Goal: Task Accomplishment & Management: Complete application form

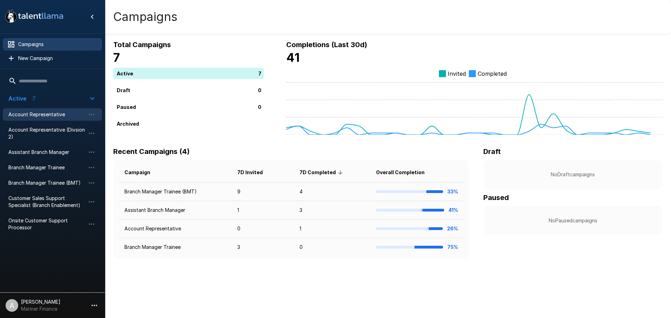
click at [56, 110] on div "Account Representative" at bounding box center [52, 114] width 99 height 13
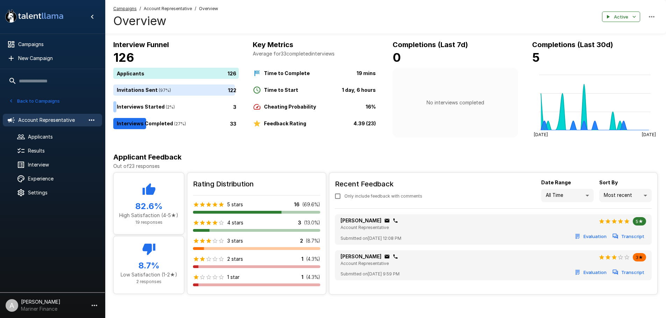
click at [93, 120] on icon "button" at bounding box center [91, 120] width 8 height 8
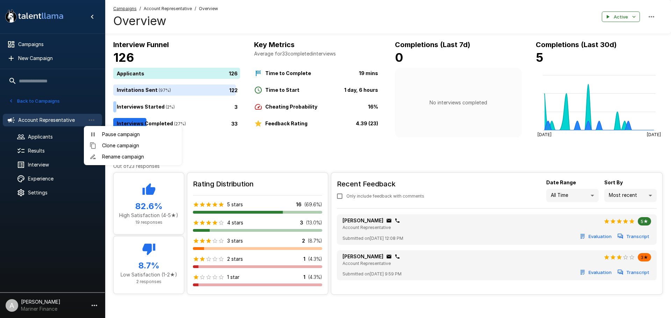
click at [114, 148] on span "Clone campaign" at bounding box center [139, 145] width 74 height 7
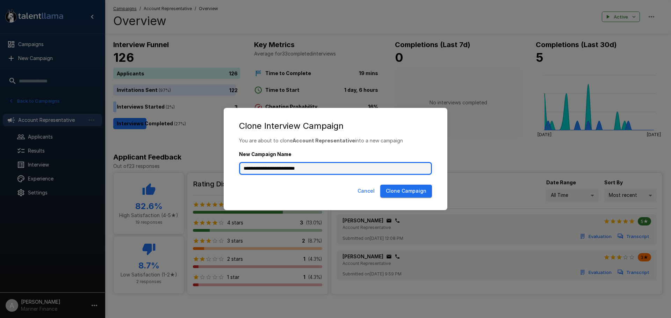
drag, startPoint x: 329, startPoint y: 167, endPoint x: 197, endPoint y: 167, distance: 132.5
click at [197, 167] on div "**********" at bounding box center [335, 159] width 671 height 318
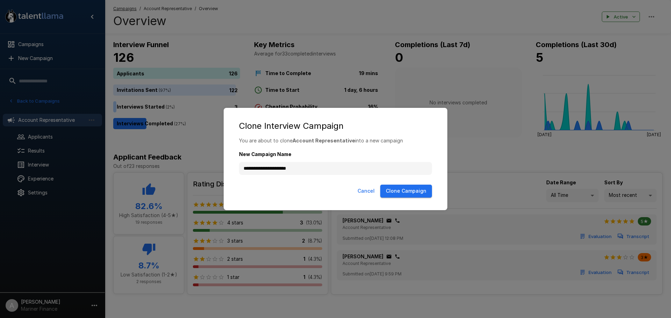
click at [403, 193] on button "Clone Campaign" at bounding box center [406, 191] width 52 height 13
type input "**********"
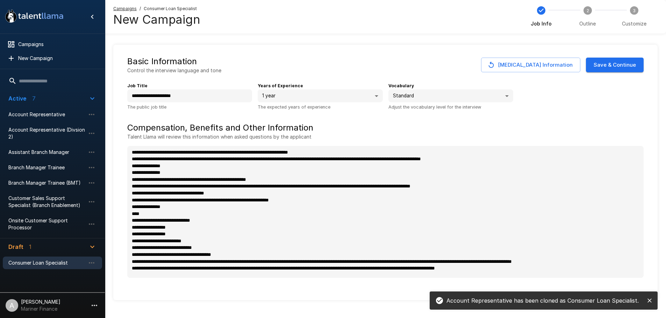
type textarea "*"
click at [610, 66] on button "Save & Continue" at bounding box center [615, 65] width 58 height 15
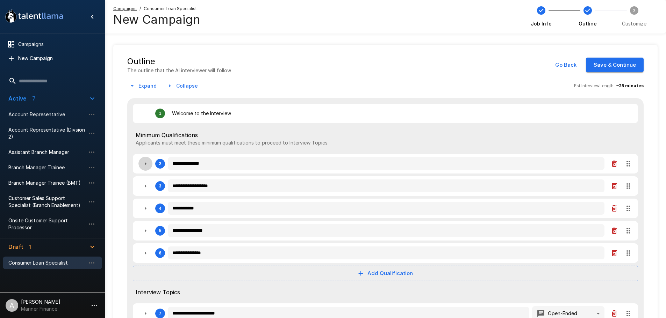
click at [146, 165] on icon "button" at bounding box center [145, 164] width 8 height 8
type textarea "*"
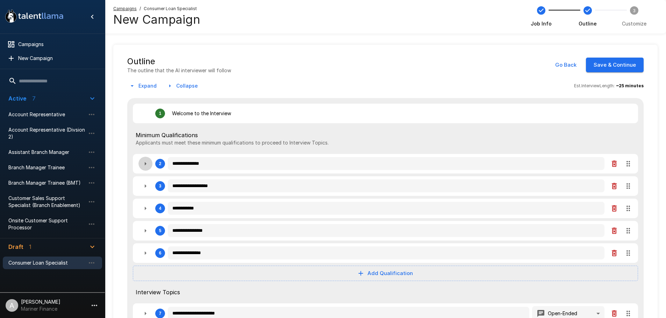
type textarea "*"
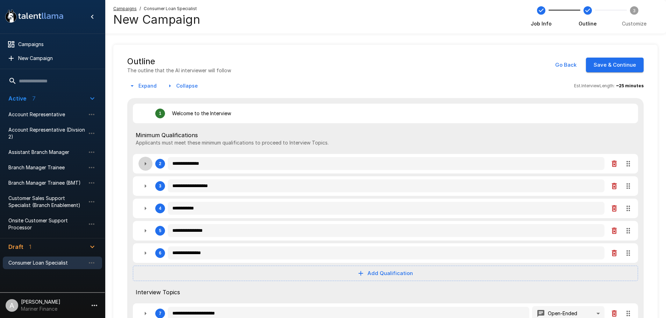
type textarea "*"
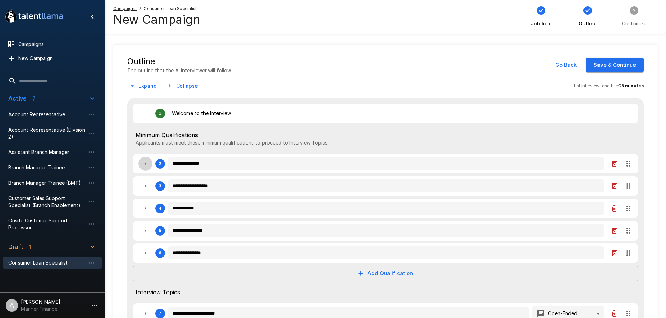
type textarea "*"
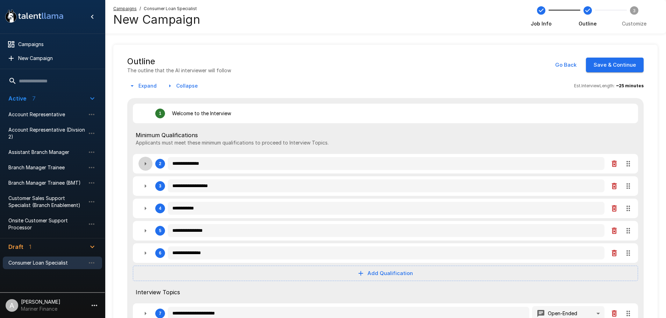
type textarea "*"
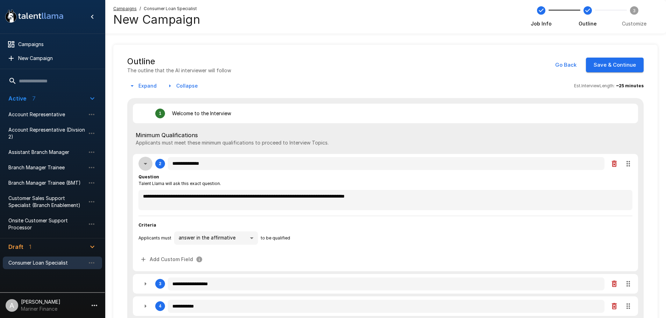
click at [146, 165] on icon "button" at bounding box center [145, 164] width 8 height 8
type textarea "*"
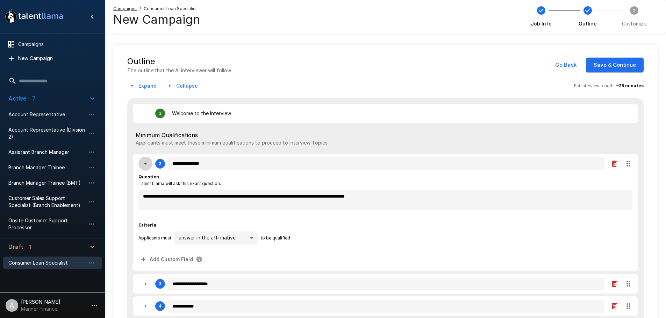
type textarea "*"
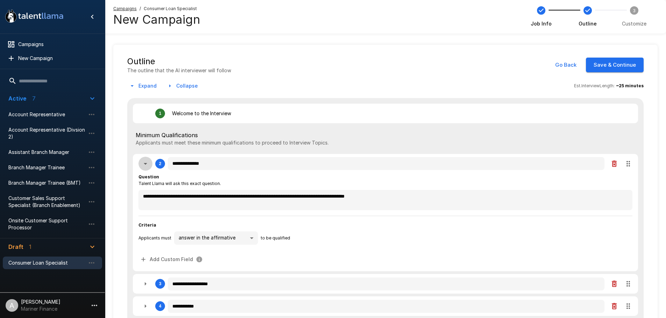
type textarea "*"
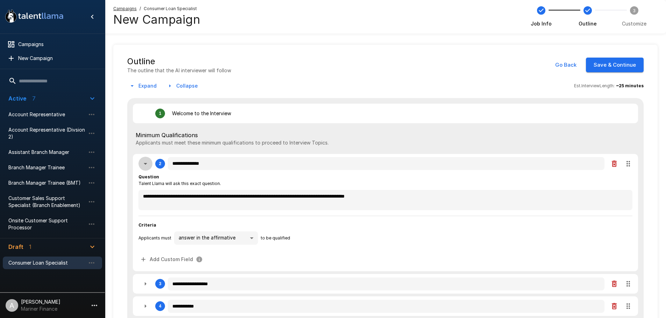
type textarea "*"
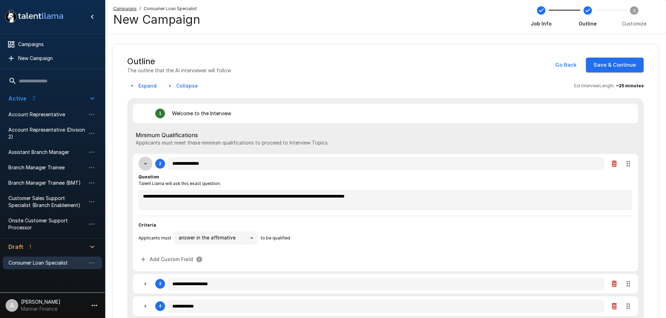
type textarea "*"
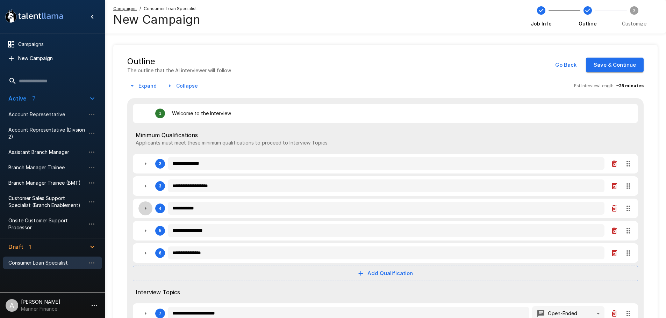
click at [146, 208] on icon "button" at bounding box center [146, 208] width 2 height 3
type textarea "*"
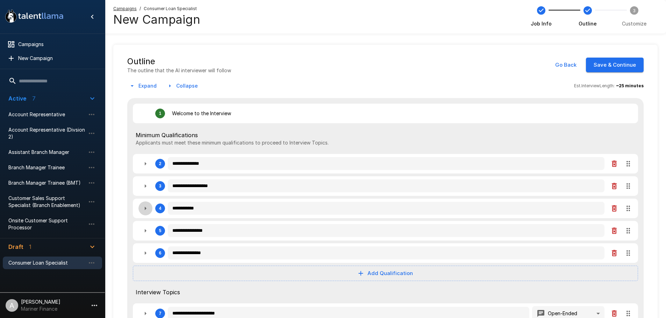
type textarea "*"
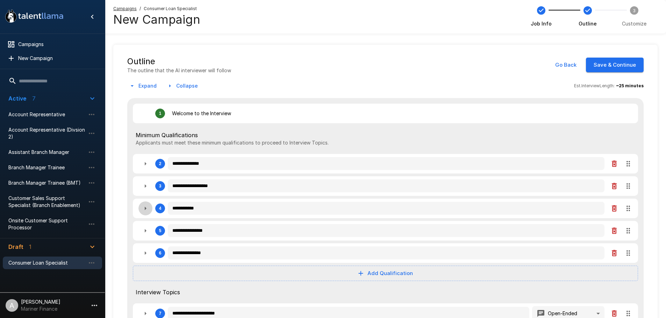
type textarea "*"
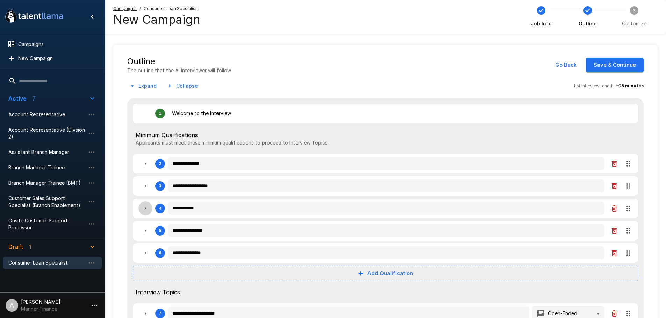
type textarea "*"
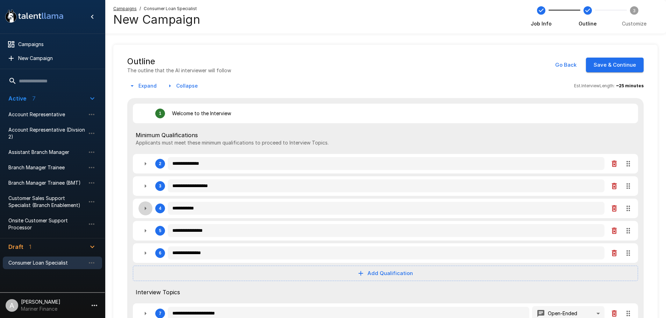
type textarea "*"
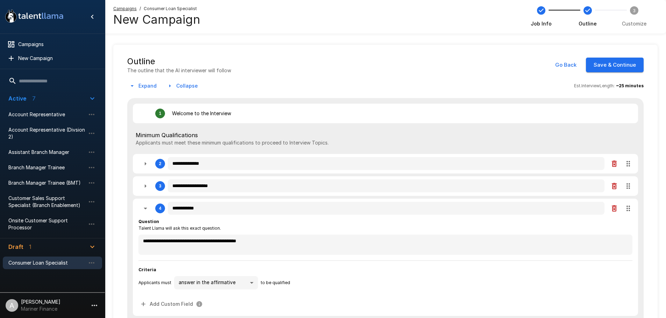
click at [146, 208] on icon "button" at bounding box center [145, 209] width 3 height 2
type textarea "*"
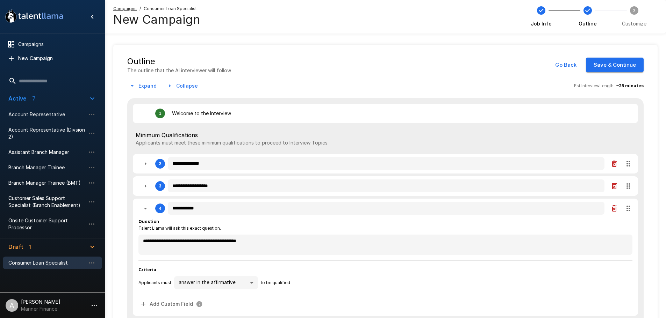
type textarea "*"
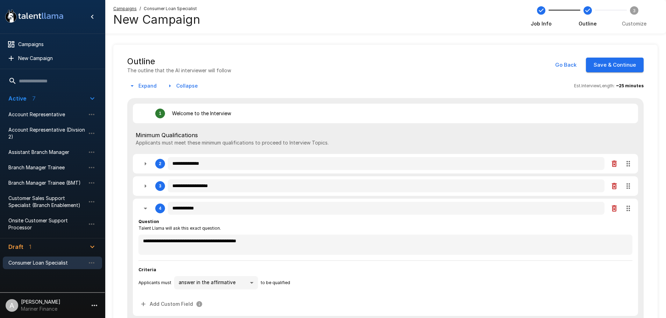
type textarea "*"
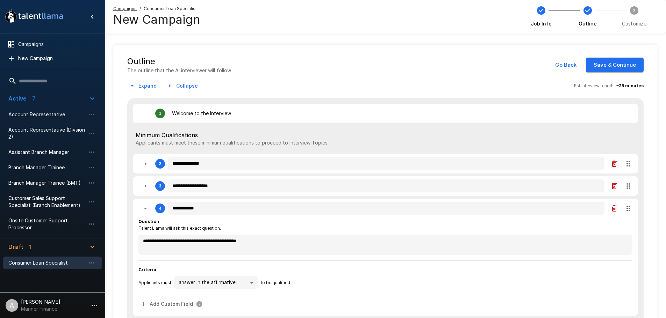
type textarea "*"
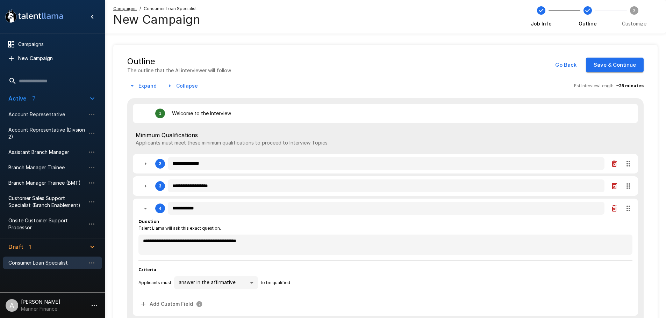
type textarea "*"
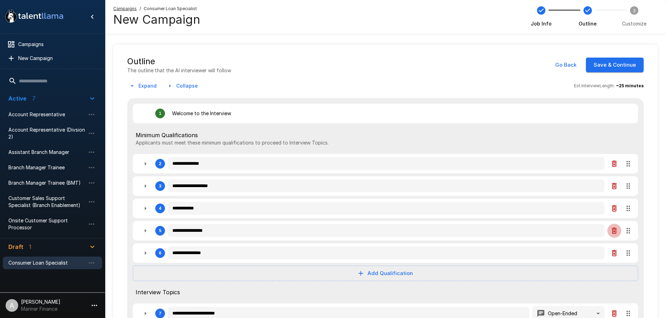
click at [615, 232] on icon "button" at bounding box center [614, 231] width 5 height 6
type textarea "*"
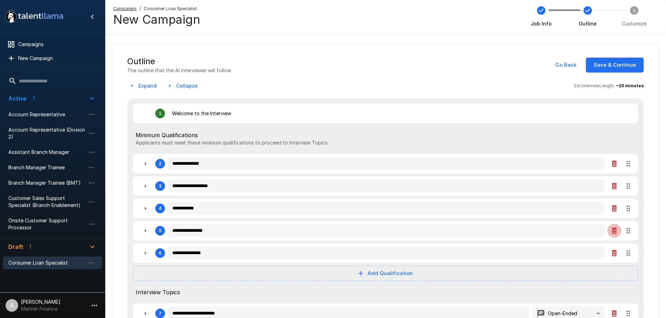
type textarea "*"
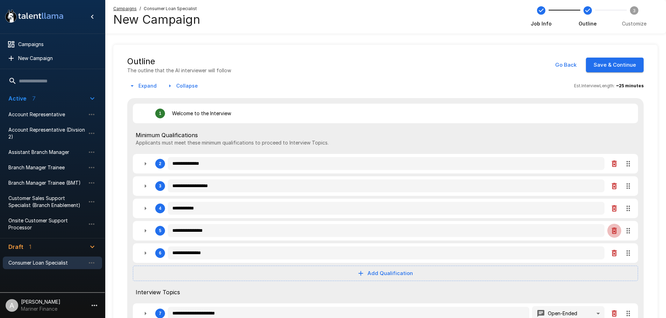
type textarea "*"
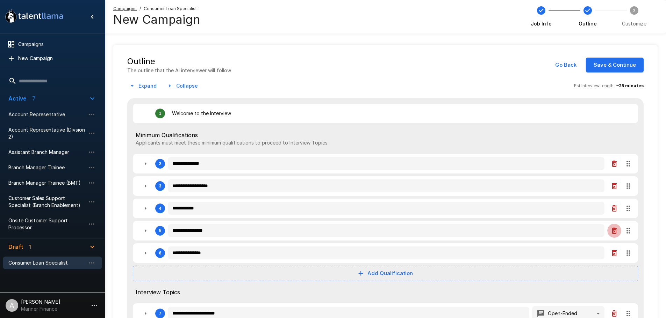
type textarea "*"
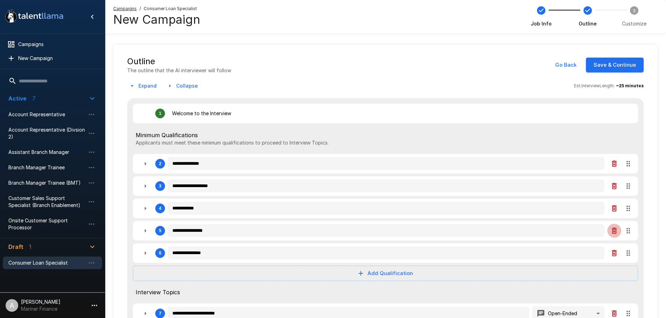
type textarea "*"
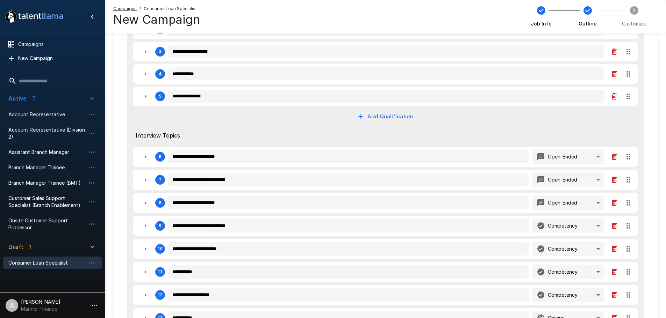
scroll to position [140, 0]
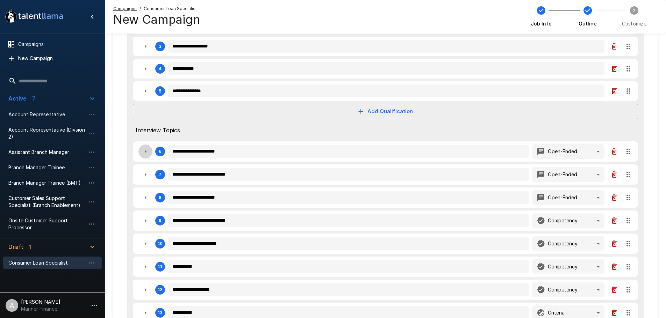
click at [145, 151] on icon "button" at bounding box center [146, 151] width 2 height 3
type textarea "*"
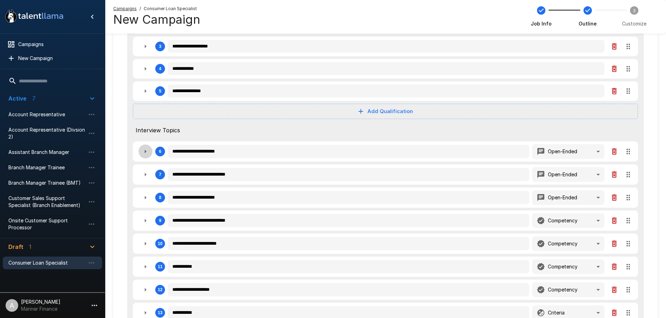
type textarea "*"
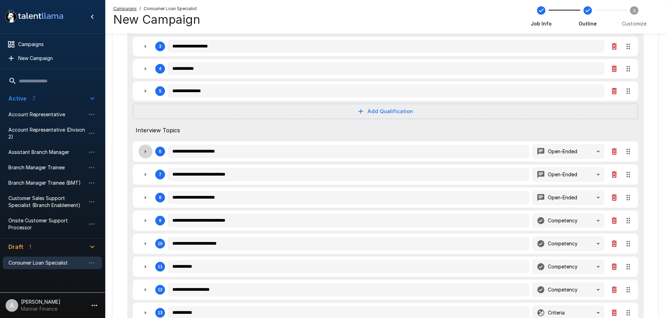
type textarea "*"
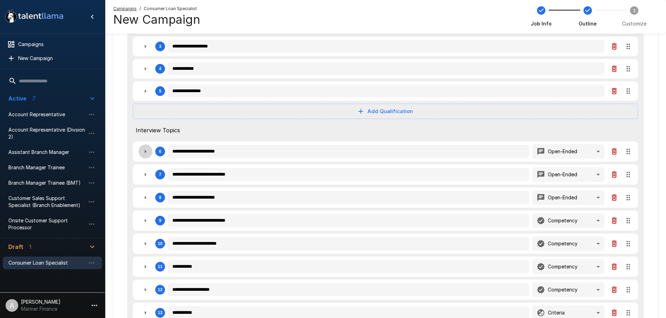
type textarea "*"
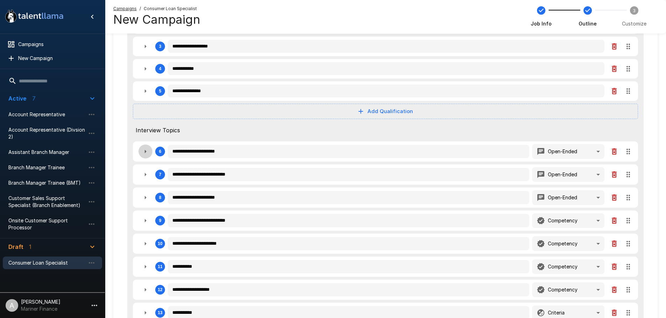
type textarea "*"
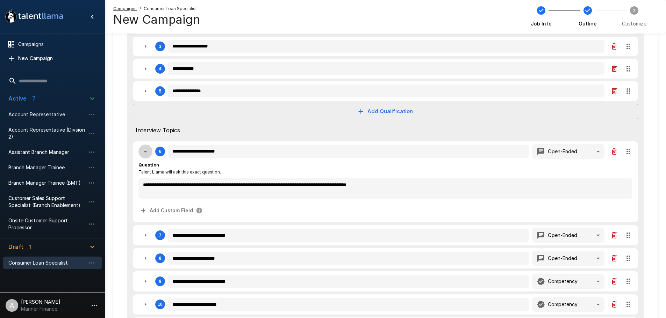
click at [145, 151] on icon "button" at bounding box center [145, 152] width 3 height 2
type textarea "*"
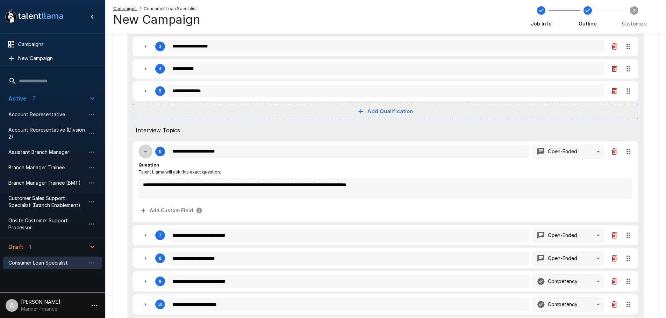
type textarea "*"
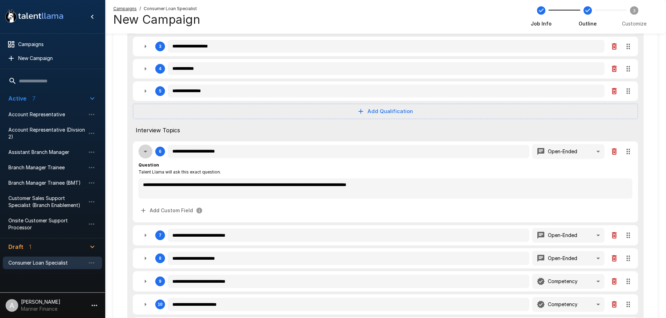
type textarea "*"
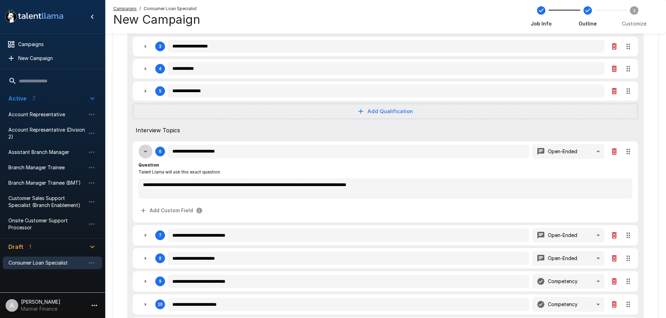
type textarea "*"
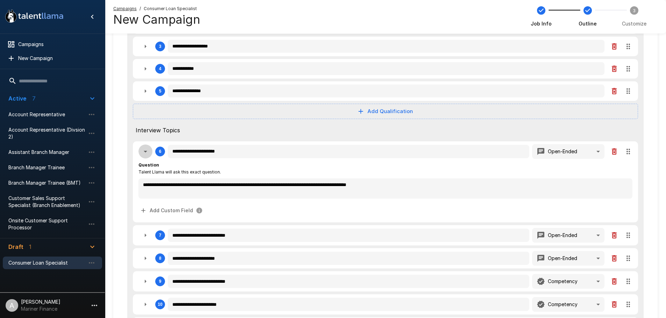
type textarea "*"
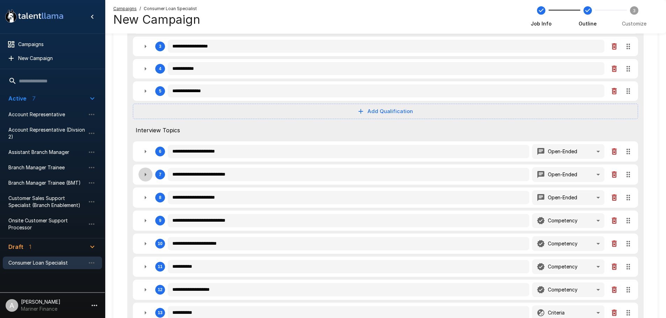
click at [146, 170] on button "button" at bounding box center [145, 175] width 14 height 14
type textarea "*"
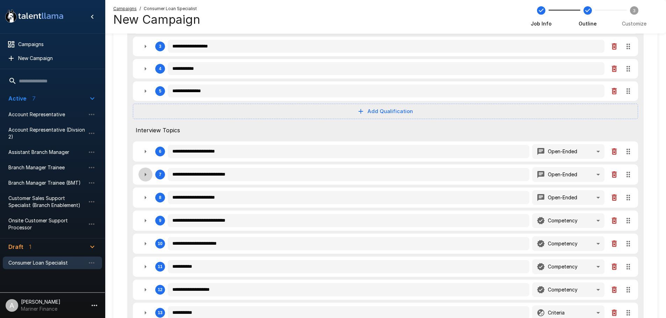
type textarea "*"
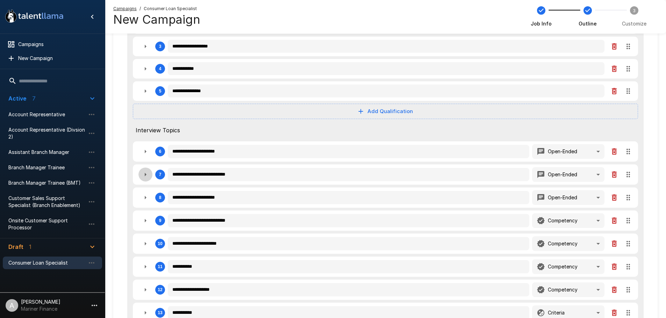
type textarea "*"
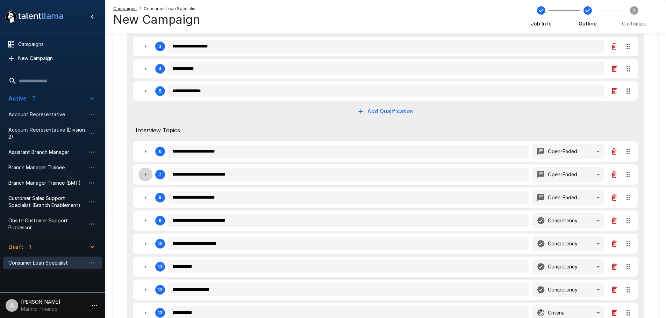
type textarea "*"
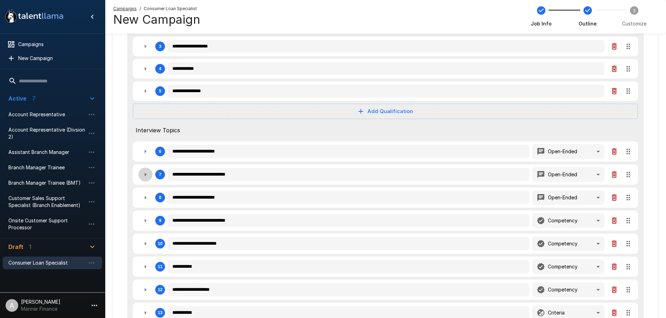
type textarea "*"
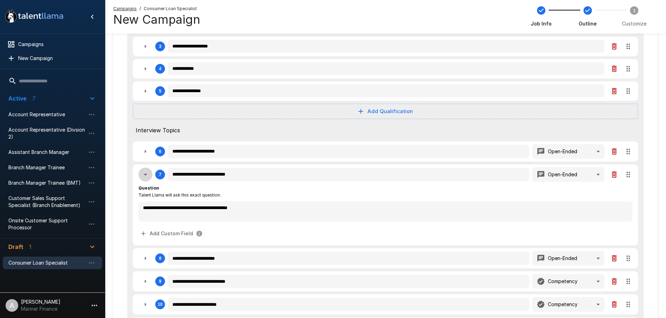
click at [146, 170] on button "button" at bounding box center [145, 175] width 14 height 14
type textarea "*"
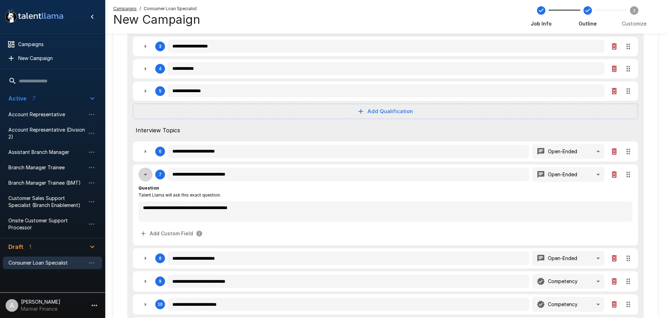
type textarea "*"
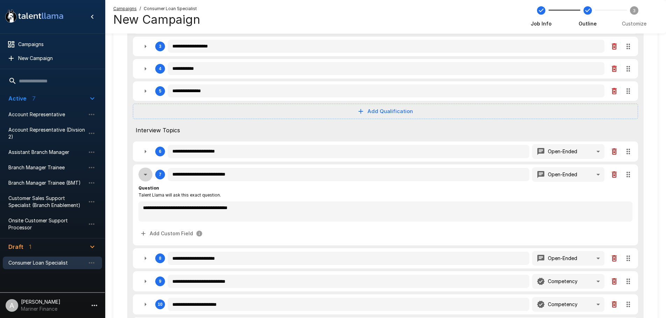
type textarea "*"
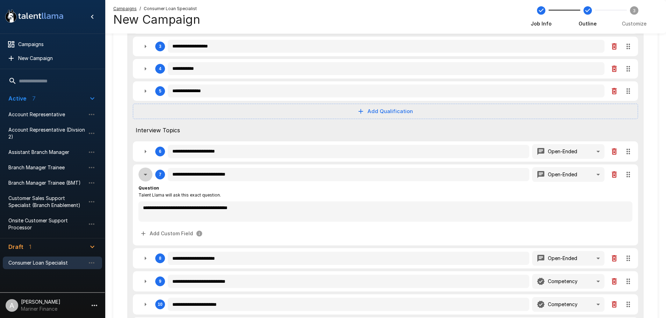
type textarea "*"
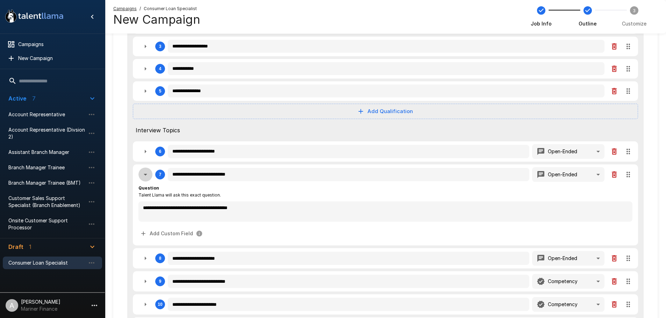
type textarea "*"
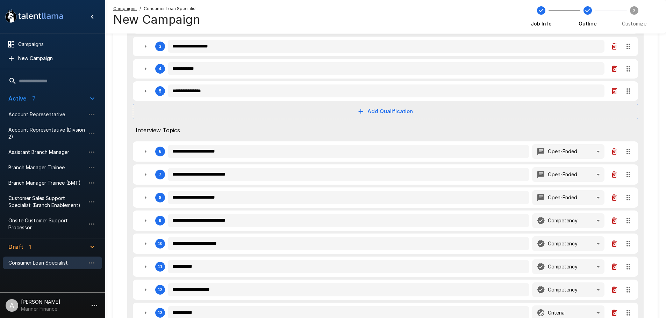
click at [143, 199] on icon "button" at bounding box center [145, 198] width 8 height 8
type textarea "*"
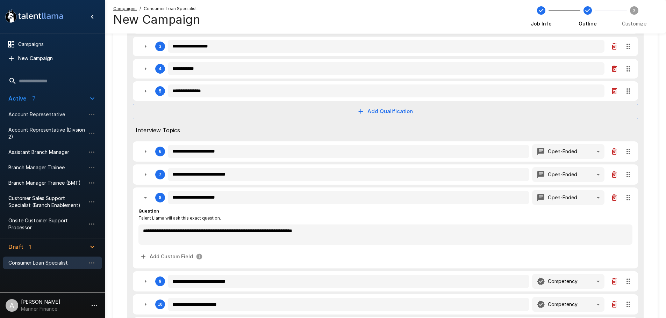
click at [144, 198] on icon "button" at bounding box center [145, 198] width 8 height 8
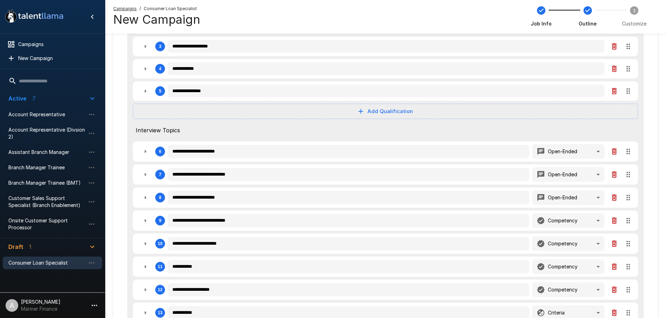
click at [143, 151] on icon "button" at bounding box center [145, 152] width 8 height 8
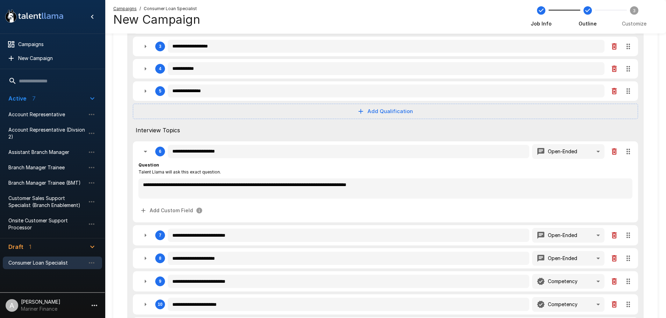
click at [143, 151] on icon "button" at bounding box center [145, 152] width 8 height 8
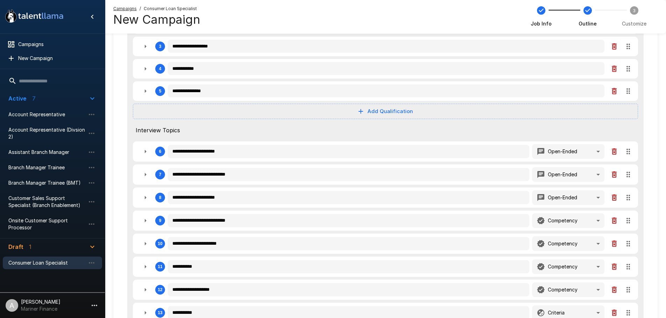
click at [610, 149] on icon "button" at bounding box center [614, 152] width 8 height 8
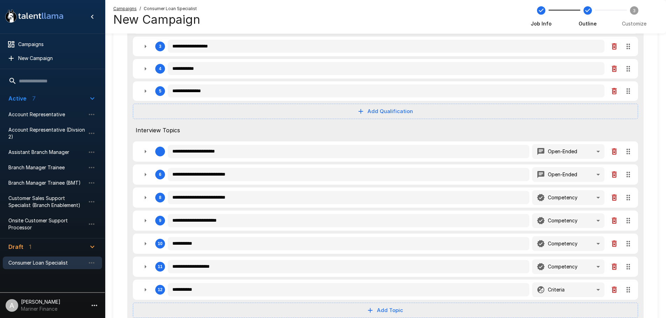
drag, startPoint x: 628, startPoint y: 173, endPoint x: 627, endPoint y: 142, distance: 31.8
click at [627, 142] on div "**********" at bounding box center [385, 152] width 516 height 388
click at [145, 195] on icon "button" at bounding box center [145, 198] width 8 height 8
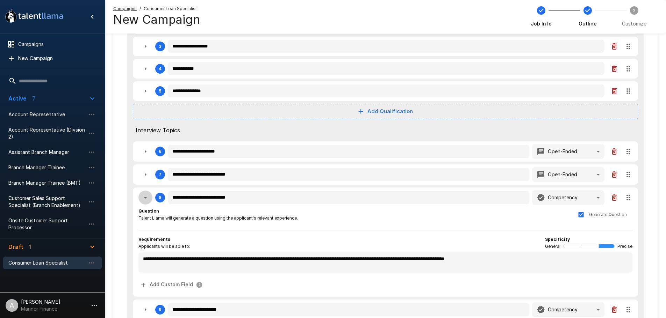
click at [145, 195] on icon "button" at bounding box center [145, 198] width 8 height 8
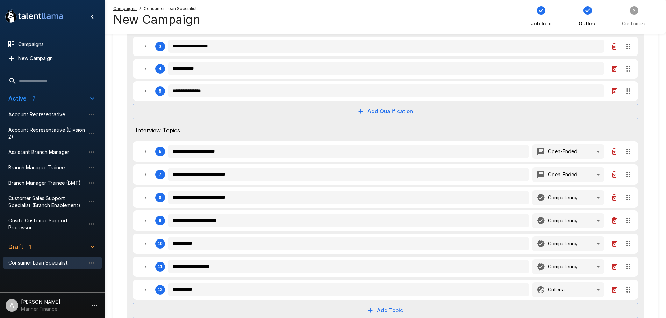
scroll to position [175, 0]
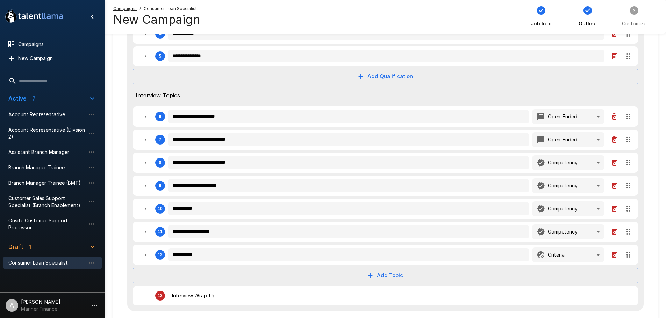
click at [148, 206] on icon "button" at bounding box center [145, 209] width 8 height 8
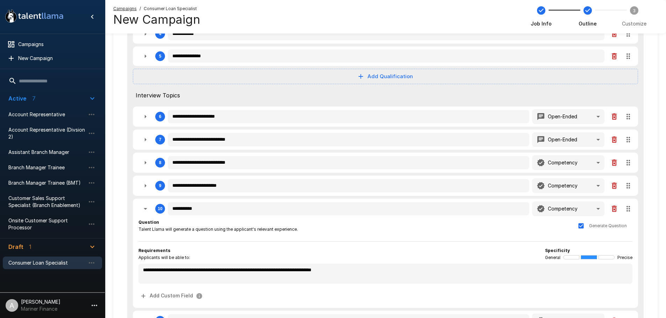
click at [148, 206] on icon "button" at bounding box center [145, 209] width 8 height 8
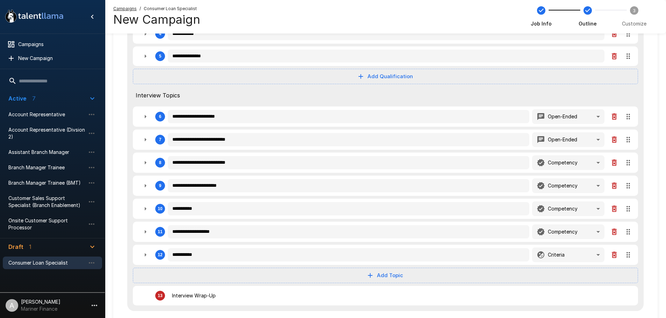
click at [144, 232] on icon "button" at bounding box center [145, 232] width 8 height 8
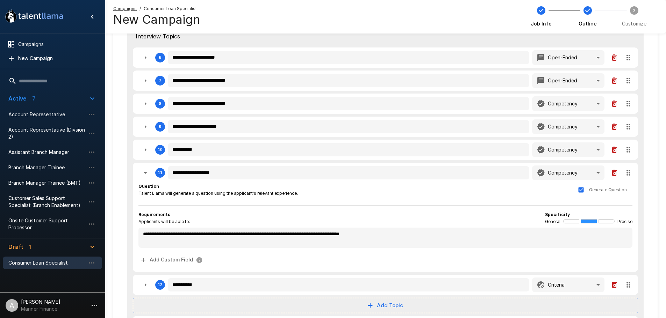
scroll to position [245, 0]
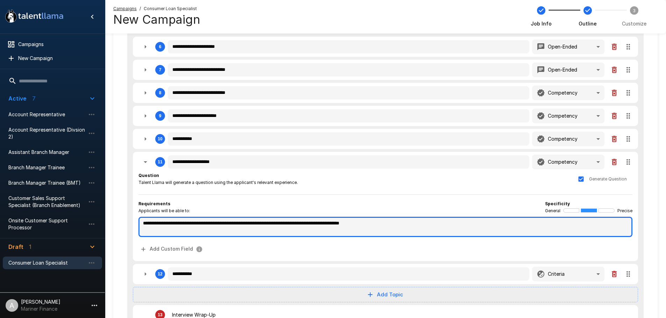
drag, startPoint x: 415, startPoint y: 224, endPoint x: 135, endPoint y: 223, distance: 280.4
click at [135, 223] on div "**********" at bounding box center [385, 206] width 505 height 109
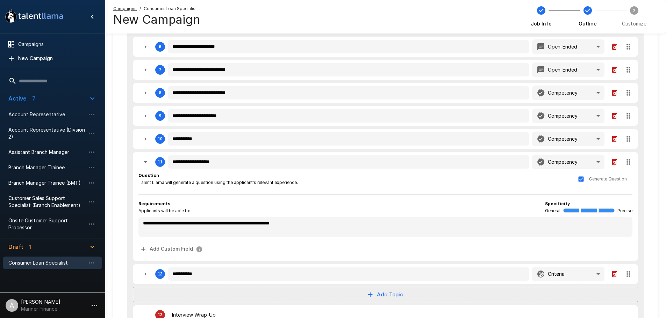
click at [349, 198] on div "**********" at bounding box center [385, 214] width 494 height 84
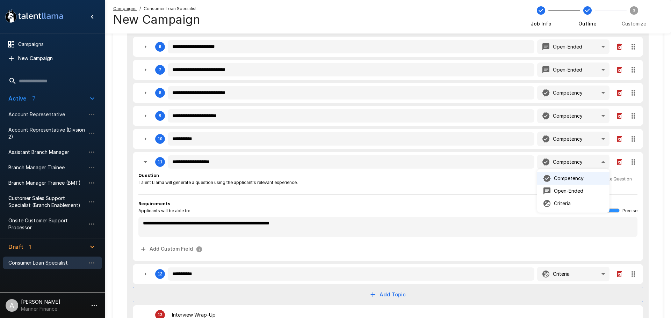
click at [585, 164] on div at bounding box center [335, 159] width 671 height 318
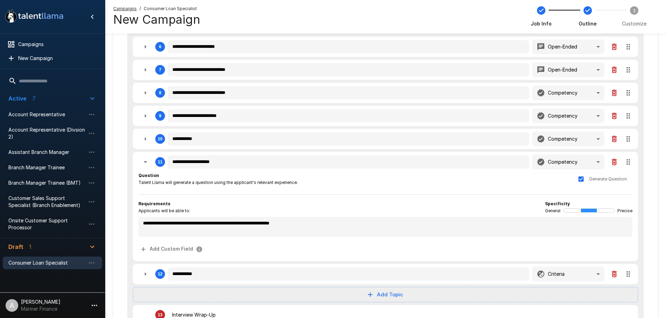
click at [418, 191] on div "**********" at bounding box center [385, 214] width 494 height 84
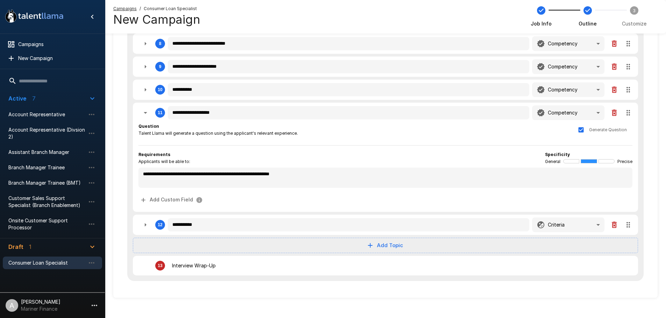
scroll to position [302, 0]
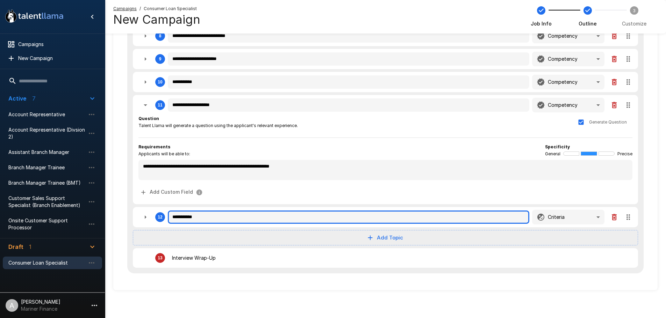
click at [296, 216] on input "**********" at bounding box center [348, 217] width 361 height 13
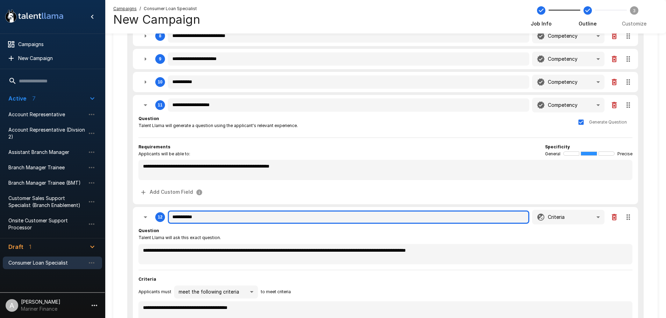
scroll to position [337, 0]
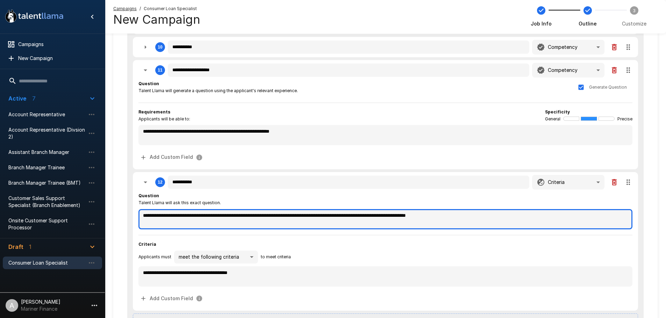
drag, startPoint x: 218, startPoint y: 214, endPoint x: 205, endPoint y: 214, distance: 13.7
click at [205, 214] on textarea "**********" at bounding box center [385, 219] width 494 height 20
drag, startPoint x: 425, startPoint y: 216, endPoint x: 385, endPoint y: 216, distance: 39.9
click at [385, 216] on textarea "**********" at bounding box center [385, 219] width 494 height 20
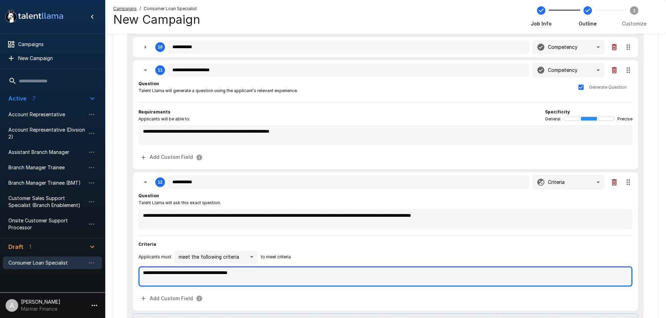
click at [233, 277] on textarea "**********" at bounding box center [385, 277] width 494 height 20
click at [258, 271] on textarea "**********" at bounding box center [385, 277] width 494 height 20
click at [261, 274] on textarea "**********" at bounding box center [385, 277] width 494 height 20
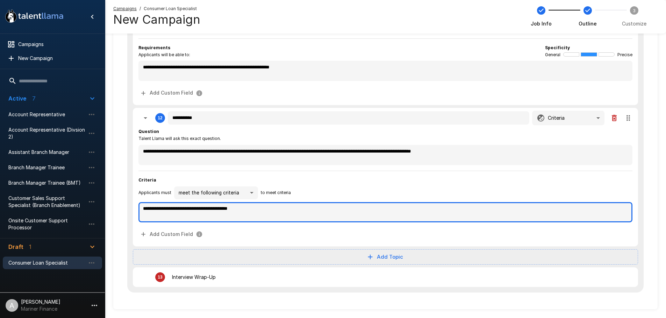
scroll to position [407, 0]
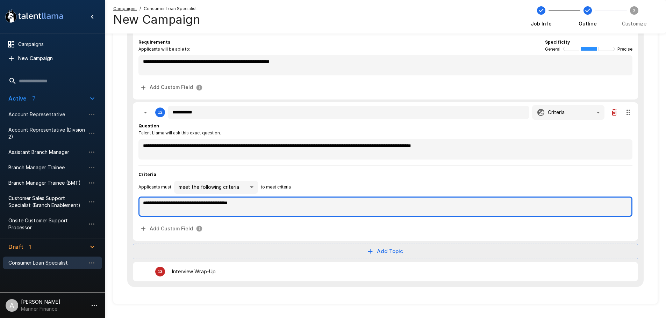
drag, startPoint x: 257, startPoint y: 203, endPoint x: 119, endPoint y: 205, distance: 138.1
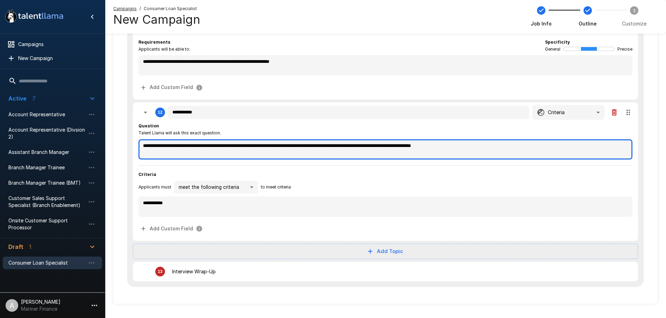
drag, startPoint x: 422, startPoint y: 146, endPoint x: 410, endPoint y: 144, distance: 12.4
click at [410, 144] on textarea "**********" at bounding box center [385, 149] width 494 height 20
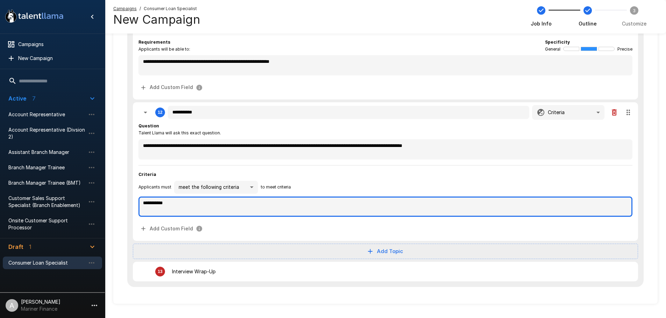
click at [220, 204] on textarea "**********" at bounding box center [385, 207] width 494 height 20
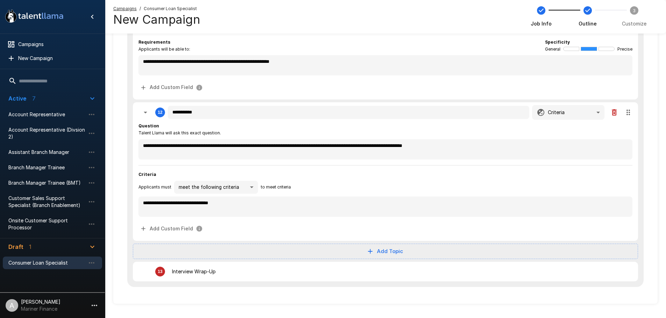
click at [346, 184] on div "Applicants must meet the following criteria ****** to meet criteria" at bounding box center [385, 187] width 494 height 13
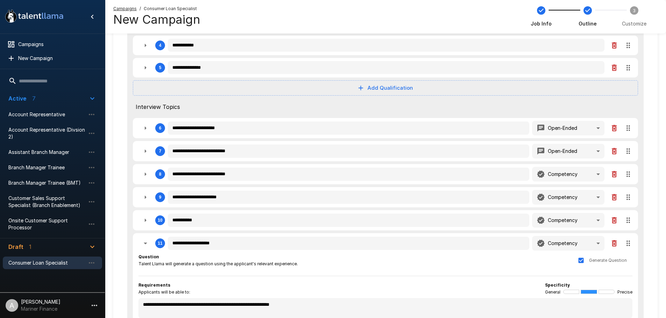
scroll to position [175, 0]
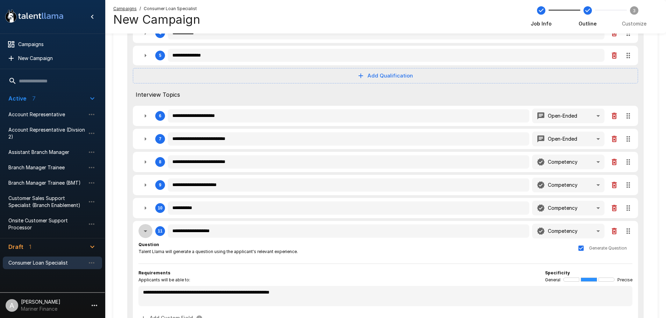
click at [143, 231] on icon "button" at bounding box center [145, 231] width 8 height 8
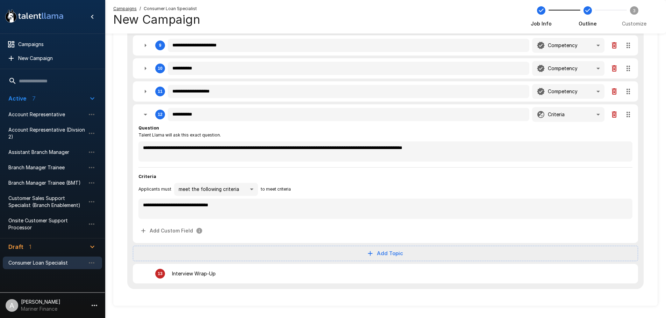
click at [146, 114] on icon "button" at bounding box center [145, 115] width 3 height 2
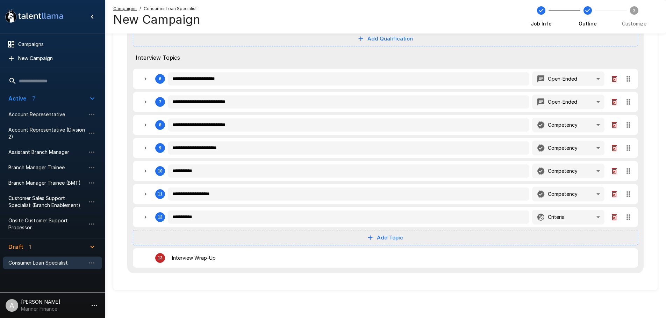
scroll to position [213, 0]
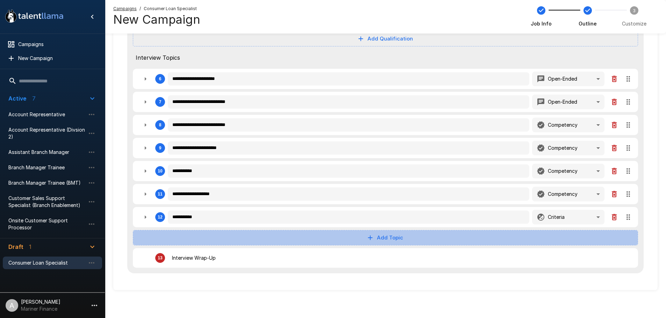
click at [396, 241] on button "Add Topic" at bounding box center [385, 237] width 505 height 15
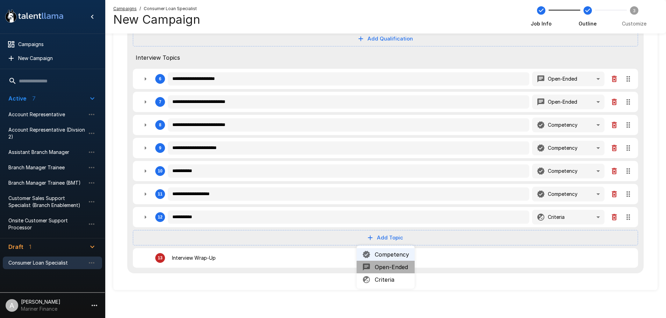
click at [400, 266] on span "Open-Ended" at bounding box center [392, 267] width 34 height 8
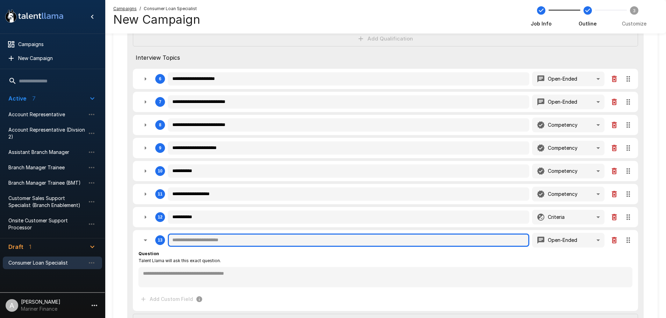
click at [203, 237] on input "text" at bounding box center [348, 240] width 361 height 13
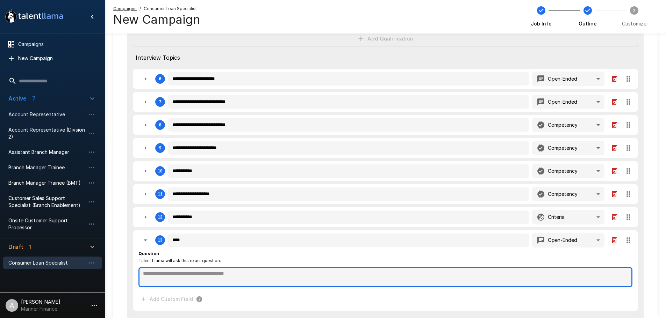
click at [199, 280] on textarea at bounding box center [385, 277] width 494 height 20
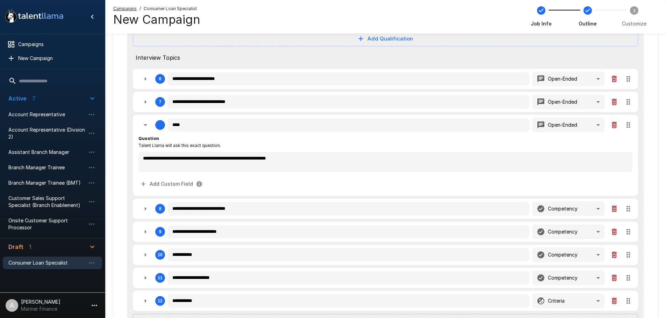
drag, startPoint x: 630, startPoint y: 239, endPoint x: 617, endPoint y: 115, distance: 124.4
click at [617, 115] on div "**********" at bounding box center [385, 122] width 516 height 472
click at [139, 123] on button "button" at bounding box center [145, 125] width 14 height 14
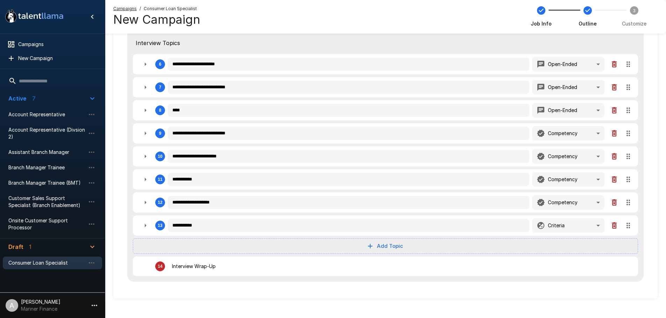
scroll to position [236, 0]
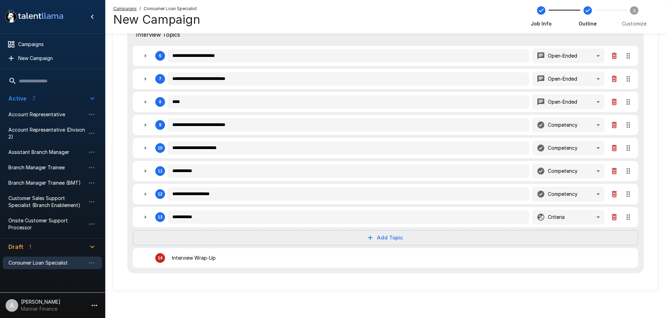
click at [270, 264] on div "14 Interview Wrap-Up" at bounding box center [364, 258] width 453 height 14
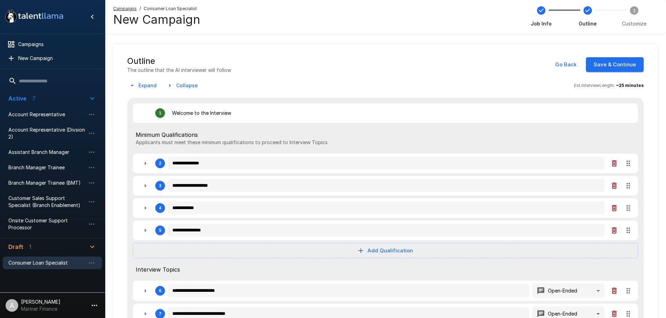
scroll to position [0, 0]
click at [621, 61] on button "Save & Continue" at bounding box center [615, 65] width 58 height 15
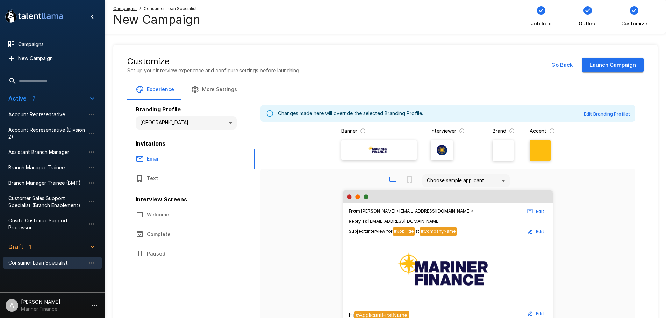
click at [224, 121] on body "**********" at bounding box center [333, 159] width 666 height 318
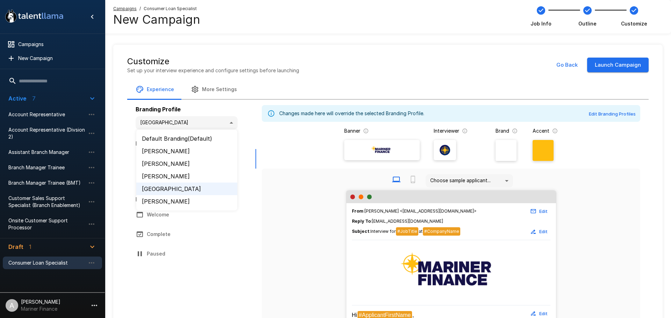
click at [158, 163] on li "Amy" at bounding box center [186, 164] width 101 height 13
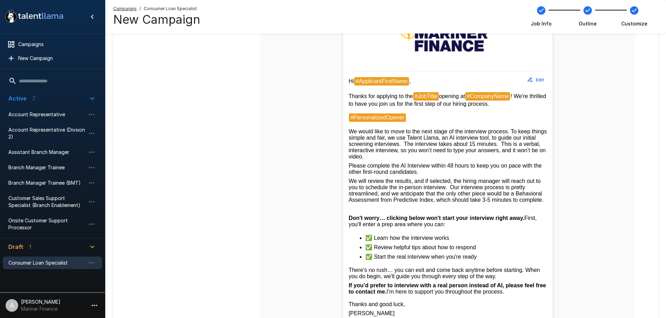
scroll to position [315, 0]
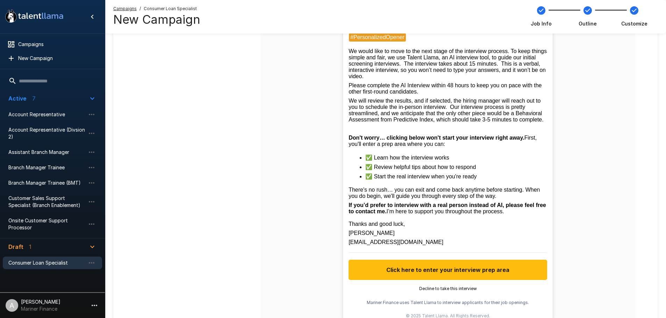
click at [417, 215] on strong "If you’d prefer to interview with a real person instead of AI, please feel free…" at bounding box center [448, 208] width 199 height 12
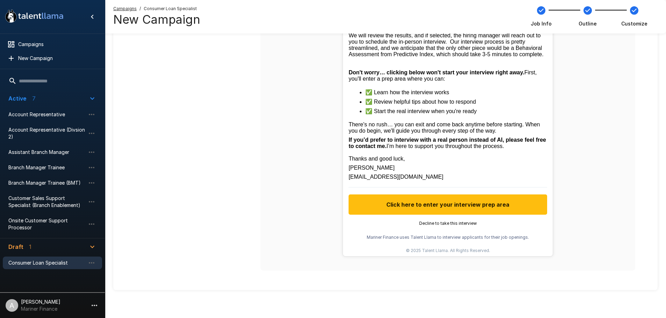
scroll to position [409, 0]
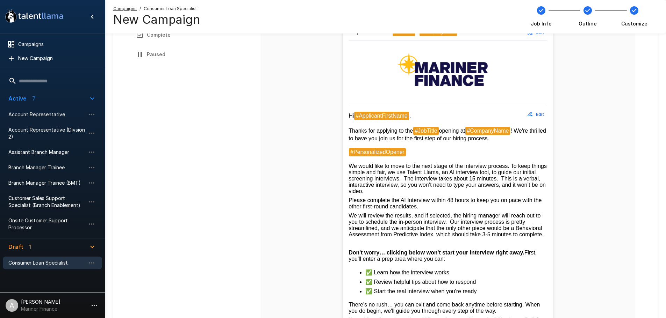
click at [539, 115] on button "Edit" at bounding box center [536, 114] width 22 height 11
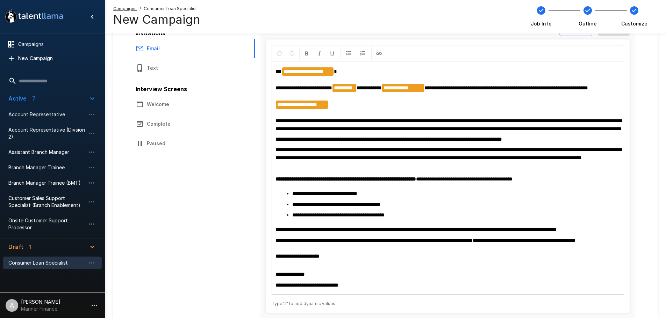
scroll to position [110, 0]
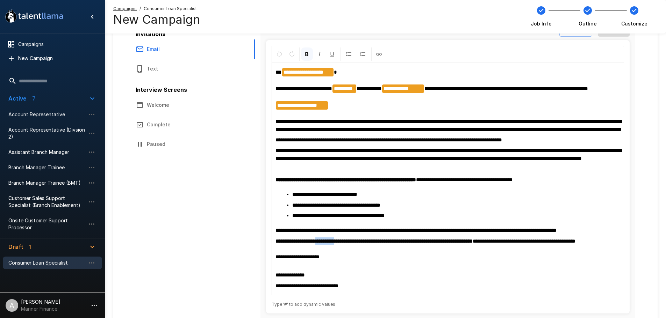
drag, startPoint x: 342, startPoint y: 258, endPoint x: 319, endPoint y: 258, distance: 22.4
click at [319, 244] on strong "**********" at bounding box center [373, 241] width 197 height 5
drag, startPoint x: 427, startPoint y: 258, endPoint x: 401, endPoint y: 256, distance: 26.3
click at [401, 244] on strong "**********" at bounding box center [389, 241] width 229 height 5
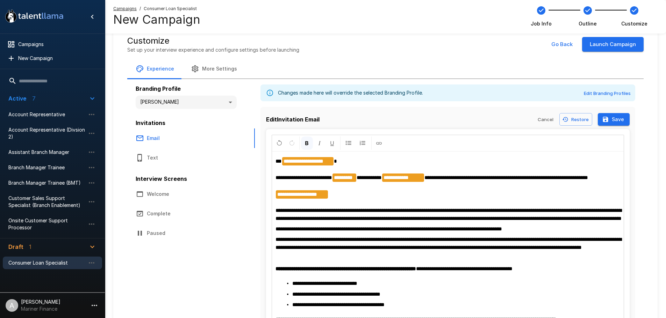
scroll to position [5, 0]
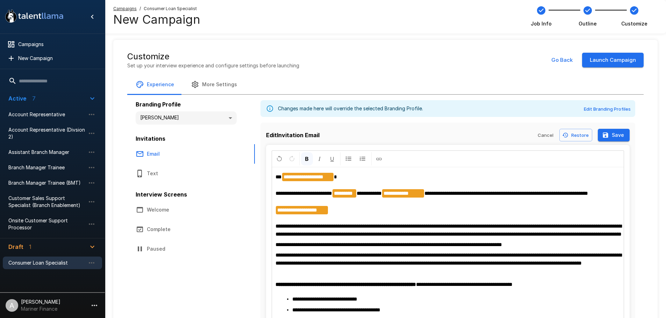
click at [619, 131] on button "Save" at bounding box center [614, 135] width 32 height 13
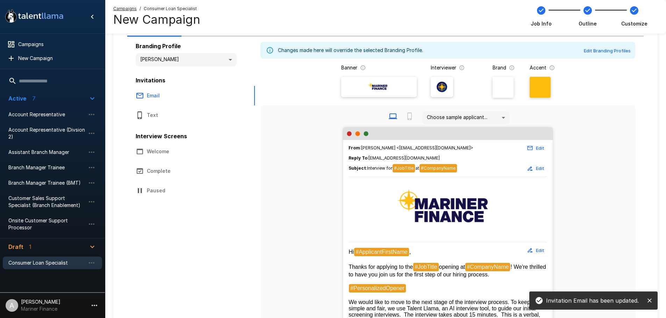
scroll to position [75, 0]
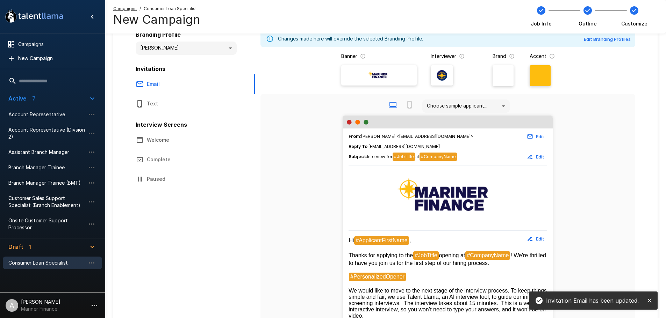
click at [159, 161] on button "Complete" at bounding box center [190, 160] width 126 height 20
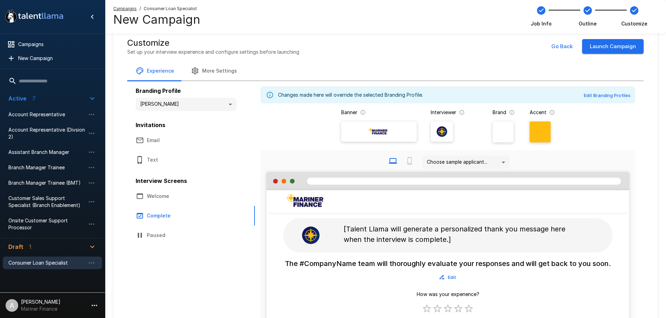
scroll to position [5, 0]
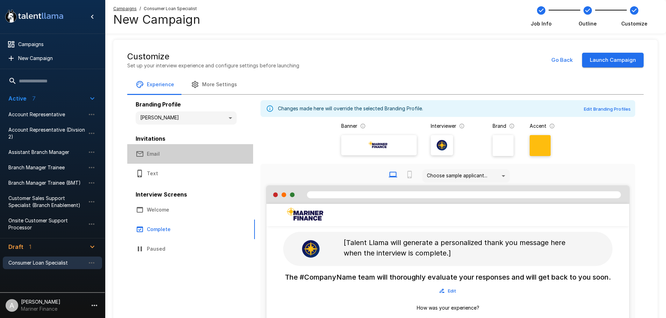
click at [195, 149] on button "Email" at bounding box center [190, 154] width 126 height 20
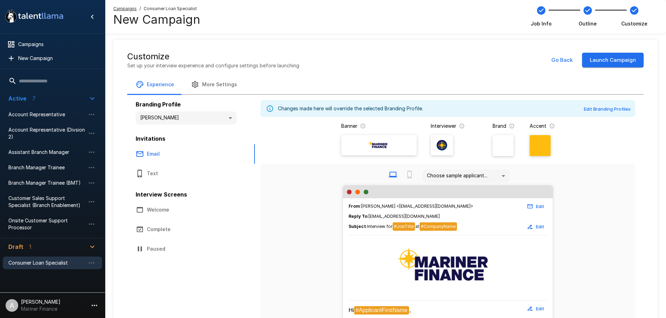
click at [219, 81] on button "More Settings" at bounding box center [213, 85] width 63 height 20
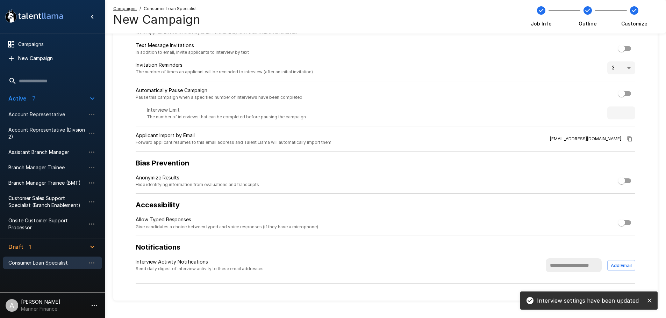
scroll to position [110, 0]
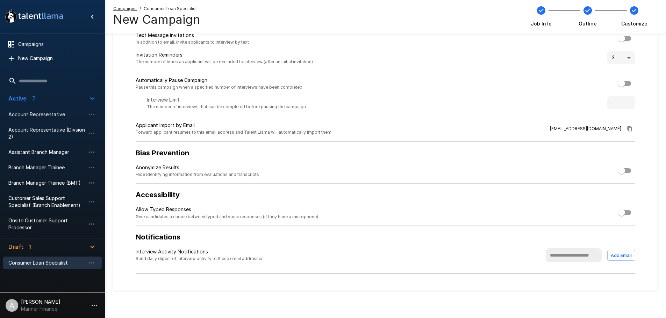
click at [546, 260] on input "text" at bounding box center [574, 256] width 56 height 14
click at [617, 253] on button "Add Email" at bounding box center [621, 255] width 28 height 11
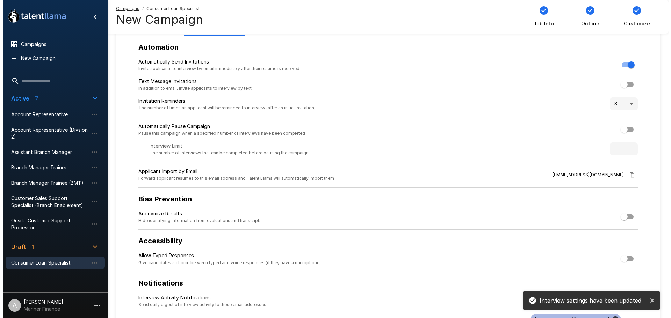
scroll to position [0, 0]
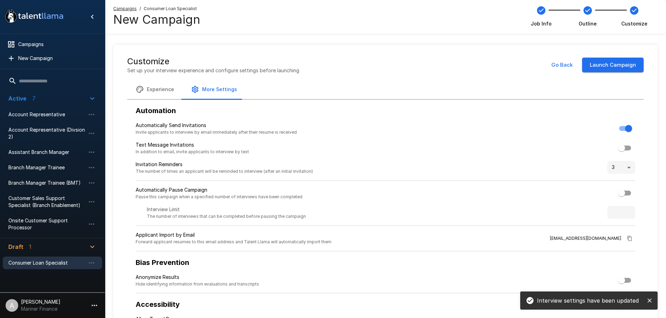
click at [609, 63] on button "Launch Campaign" at bounding box center [613, 65] width 62 height 15
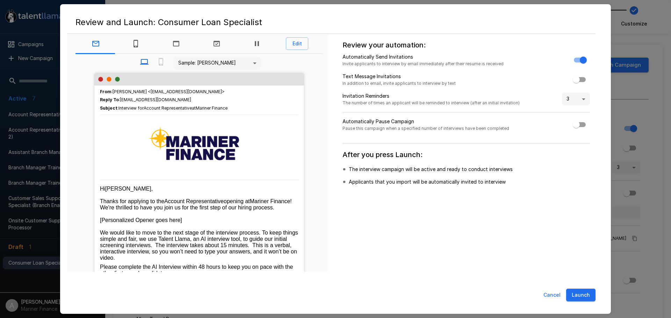
click at [588, 293] on button "Launch" at bounding box center [580, 295] width 29 height 13
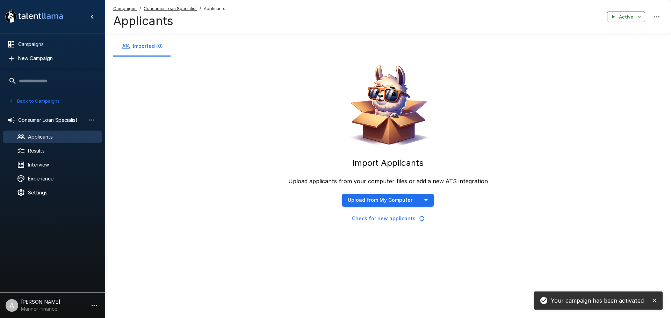
click at [21, 98] on button "Back to Campaigns" at bounding box center [34, 101] width 55 height 11
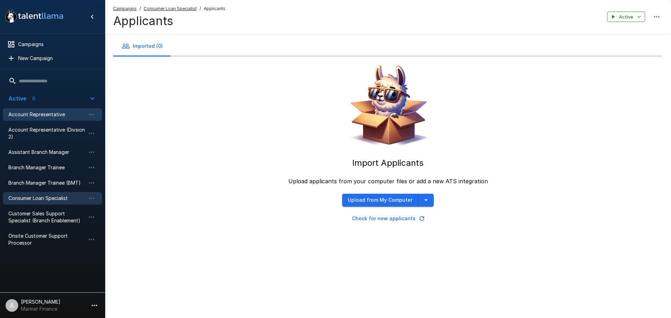
click at [34, 117] on span "Account Representative" at bounding box center [46, 114] width 77 height 7
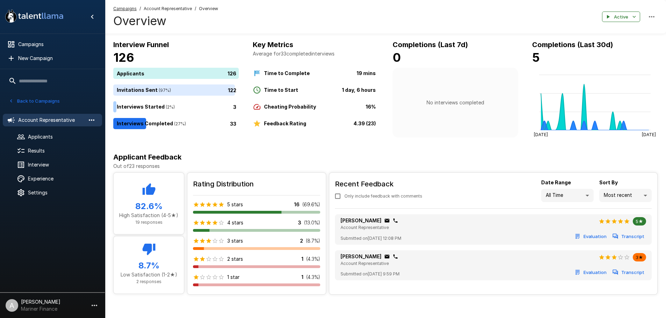
click at [87, 119] on button "button" at bounding box center [92, 120] width 12 height 12
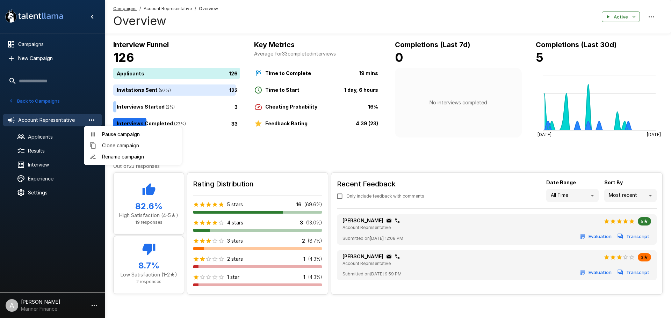
click at [87, 119] on div at bounding box center [335, 159] width 671 height 318
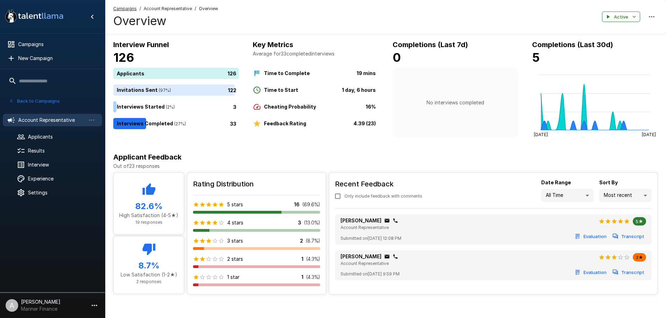
click at [62, 119] on span "Account Representative" at bounding box center [51, 120] width 67 height 7
click at [31, 191] on span "Settings" at bounding box center [62, 192] width 69 height 7
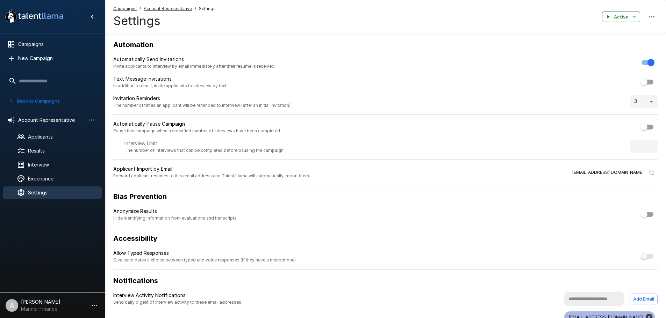
click at [25, 188] on div "Settings" at bounding box center [52, 193] width 99 height 13
click at [94, 309] on icon "button" at bounding box center [94, 306] width 8 height 8
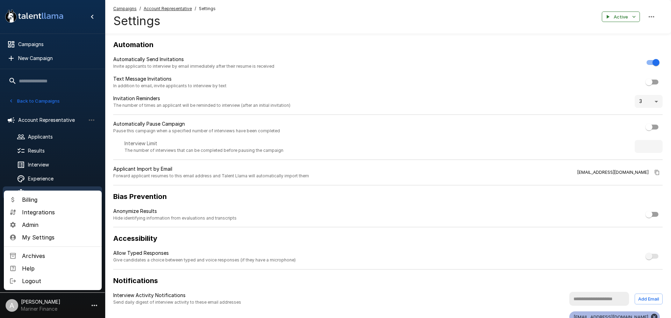
click at [70, 122] on div at bounding box center [335, 159] width 671 height 318
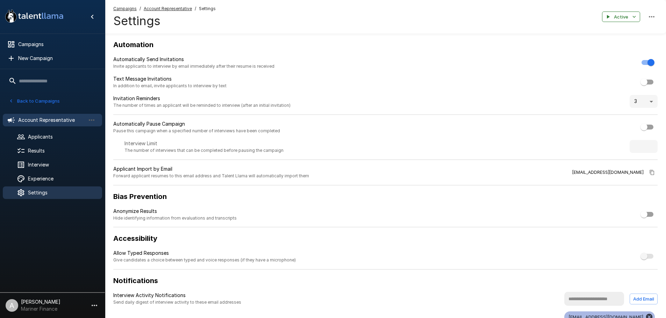
click at [63, 121] on span "Account Representative" at bounding box center [51, 120] width 67 height 7
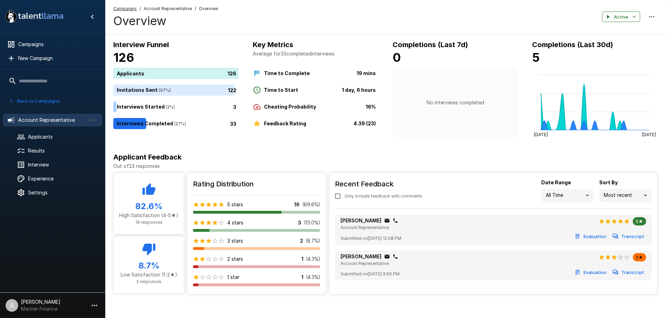
click at [650, 17] on icon "button" at bounding box center [652, 16] width 6 height 1
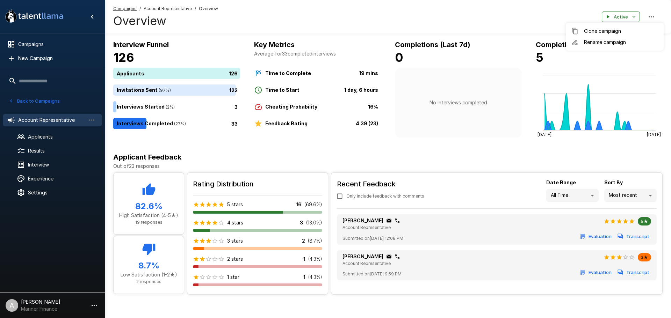
click at [448, 20] on div at bounding box center [335, 159] width 671 height 318
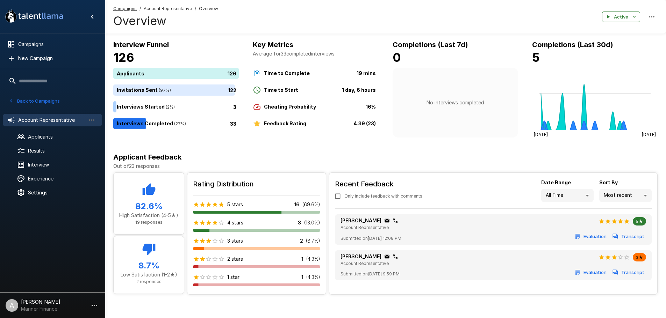
click at [48, 118] on span "Account Representative" at bounding box center [51, 120] width 67 height 7
click at [26, 100] on button "Back to Campaigns" at bounding box center [34, 101] width 55 height 11
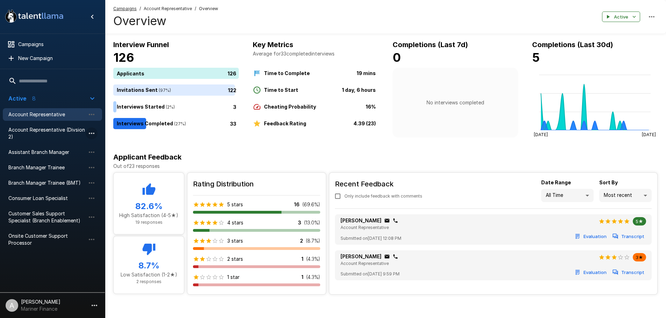
click at [87, 133] on button "button" at bounding box center [92, 134] width 12 height 12
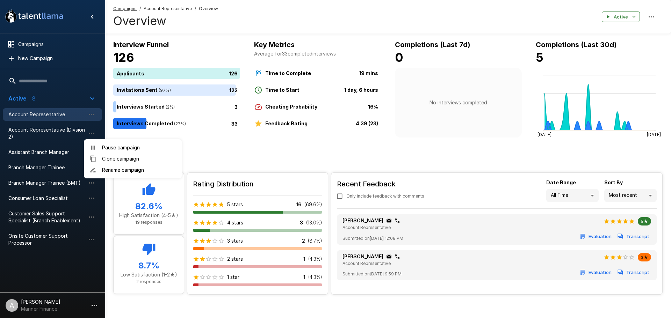
click at [85, 133] on div at bounding box center [335, 159] width 671 height 318
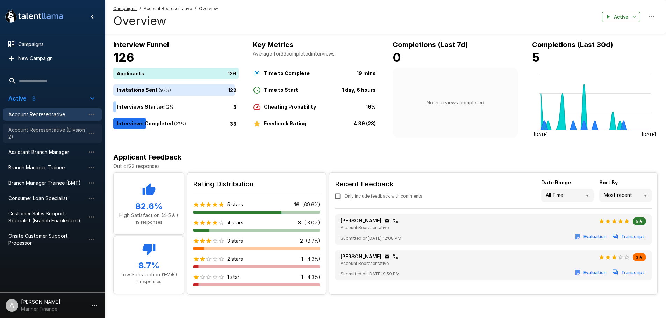
click at [46, 129] on span "Account Representative (Divsion 2)" at bounding box center [46, 134] width 77 height 14
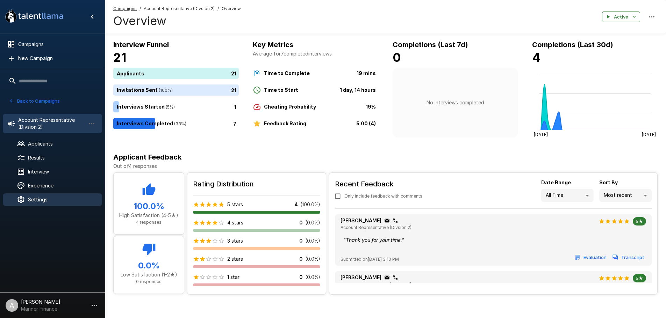
click at [41, 198] on span "Settings" at bounding box center [62, 199] width 69 height 7
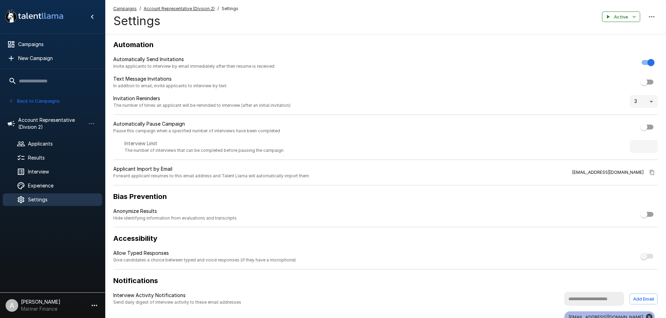
click at [88, 304] on button "button" at bounding box center [94, 306] width 12 height 12
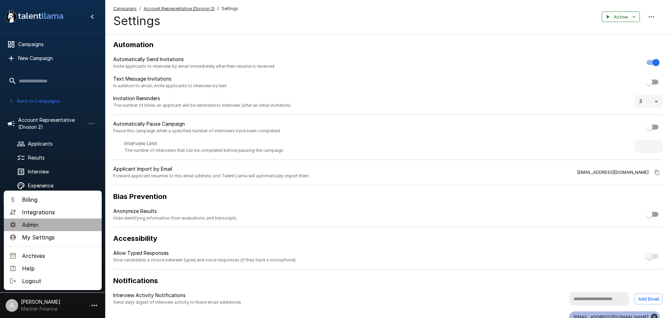
click at [32, 223] on span "Admin" at bounding box center [59, 225] width 74 height 8
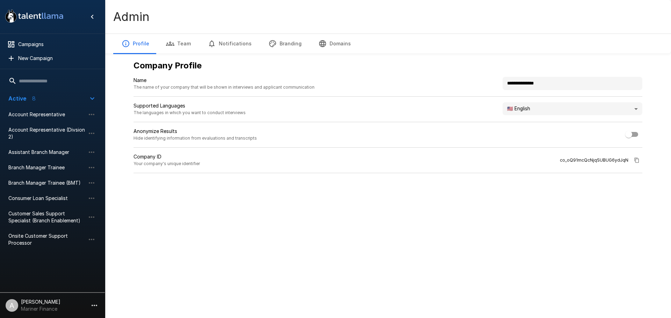
click at [269, 44] on icon "button" at bounding box center [272, 43] width 7 height 7
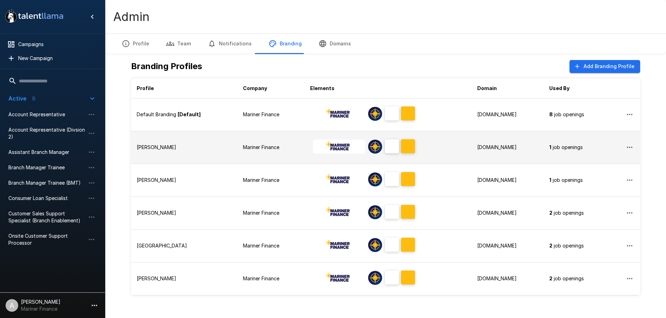
click at [221, 146] on div "Tori Osborne" at bounding box center [184, 147] width 95 height 7
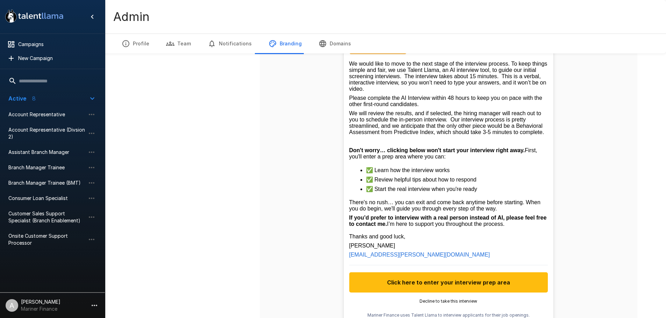
scroll to position [245, 0]
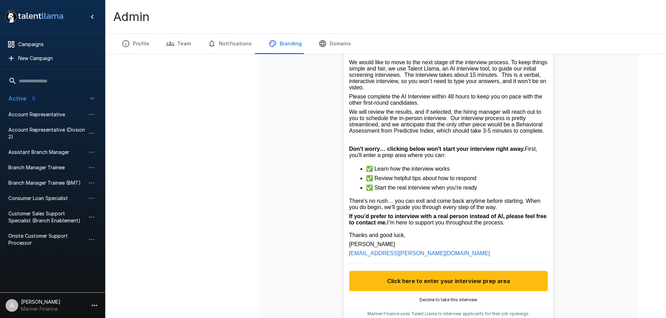
click at [420, 226] on strong "If you’d prefer to interview with a real person instead of AI, please feel free…" at bounding box center [448, 220] width 199 height 12
click at [421, 226] on strong "If you’d prefer to interview with a real person instead of AI, please feel free…" at bounding box center [448, 220] width 199 height 12
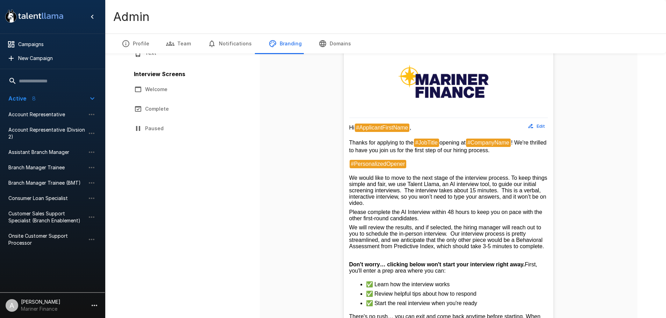
scroll to position [0, 0]
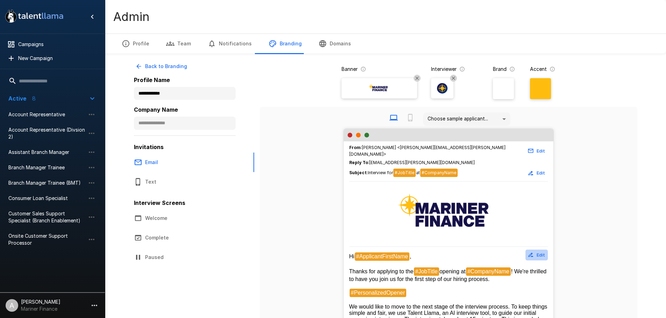
click at [540, 251] on button "Edit" at bounding box center [536, 255] width 22 height 11
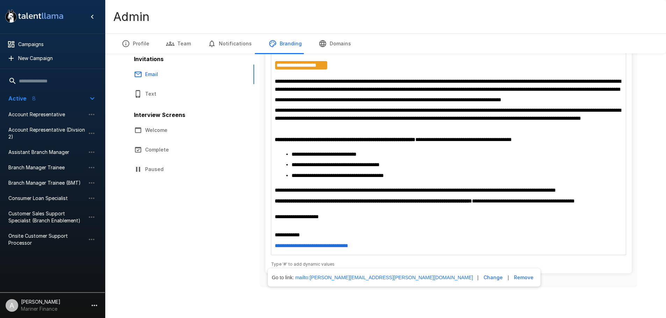
scroll to position [104, 0]
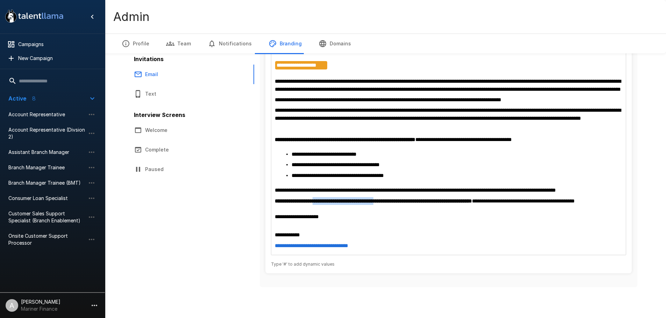
drag, startPoint x: 386, startPoint y: 204, endPoint x: 315, endPoint y: 200, distance: 70.4
click at [315, 200] on strong "**********" at bounding box center [373, 201] width 197 height 5
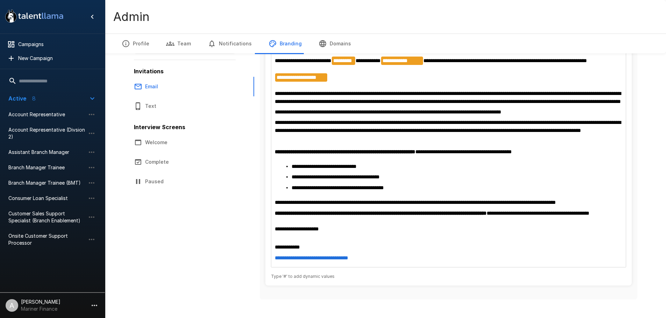
scroll to position [105, 0]
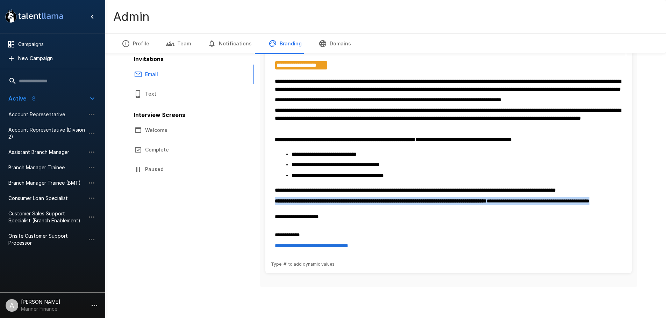
drag, startPoint x: 293, startPoint y: 207, endPoint x: 270, endPoint y: 201, distance: 24.3
click at [270, 201] on div "**********" at bounding box center [448, 137] width 366 height 274
click at [647, 137] on div "**********" at bounding box center [385, 115] width 537 height 407
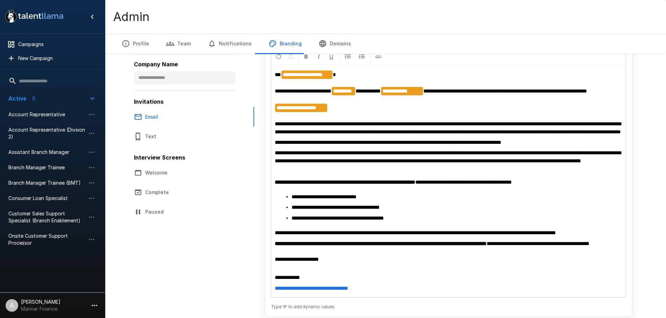
scroll to position [0, 0]
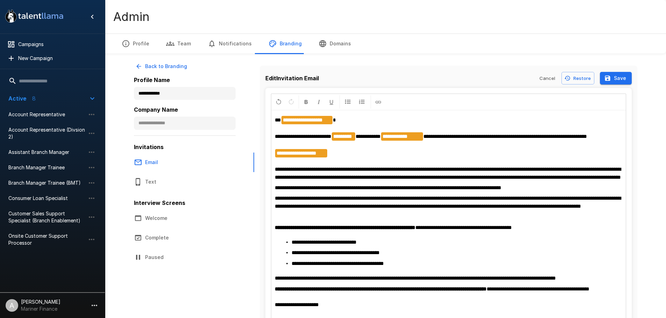
click at [623, 81] on button "Save" at bounding box center [616, 78] width 32 height 13
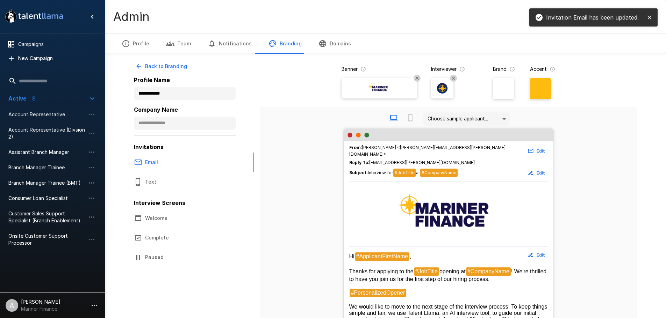
click at [171, 70] on button "Back to Branding" at bounding box center [162, 66] width 56 height 13
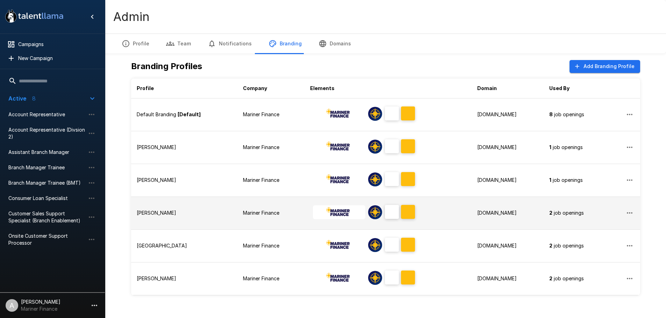
click at [202, 202] on td "Ashley" at bounding box center [184, 213] width 106 height 33
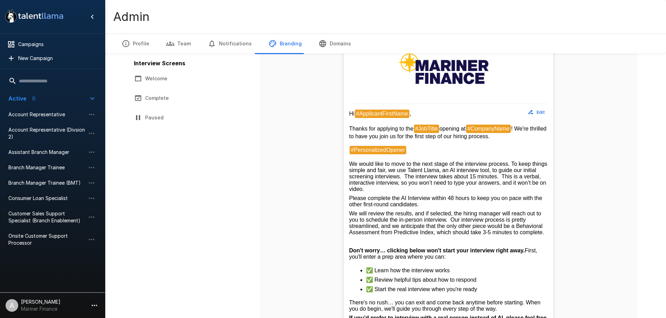
click at [538, 115] on button "Edit" at bounding box center [536, 112] width 22 height 11
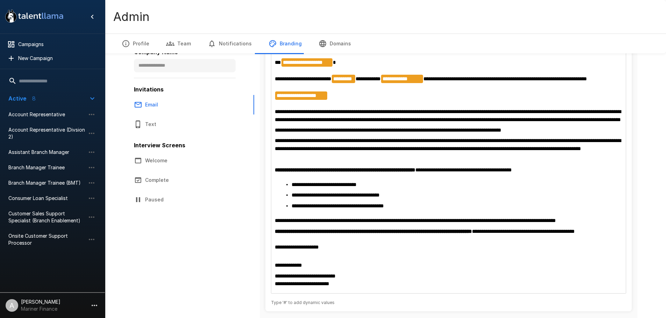
scroll to position [75, 0]
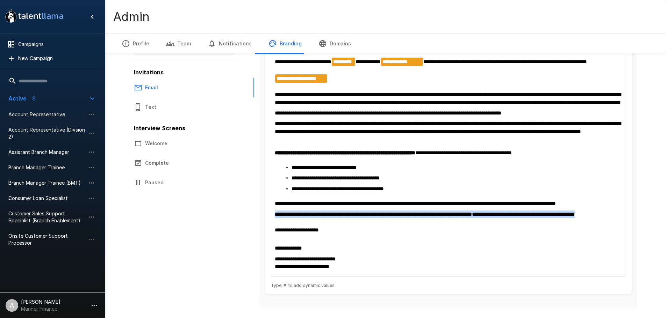
drag, startPoint x: 618, startPoint y: 231, endPoint x: 274, endPoint y: 230, distance: 343.6
click at [274, 230] on div "**********" at bounding box center [448, 156] width 354 height 240
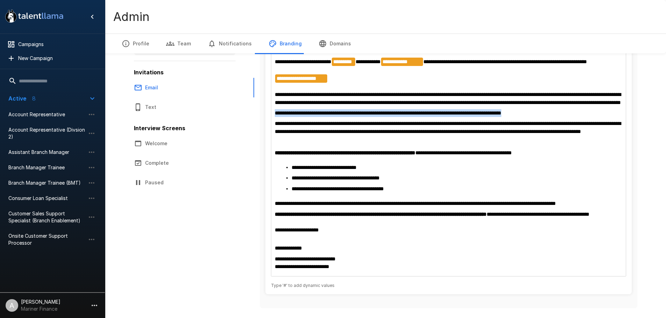
drag, startPoint x: 527, startPoint y: 119, endPoint x: 275, endPoint y: 125, distance: 252.5
click at [275, 117] on p "**********" at bounding box center [448, 113] width 347 height 8
click at [424, 136] on p "**********" at bounding box center [448, 128] width 347 height 16
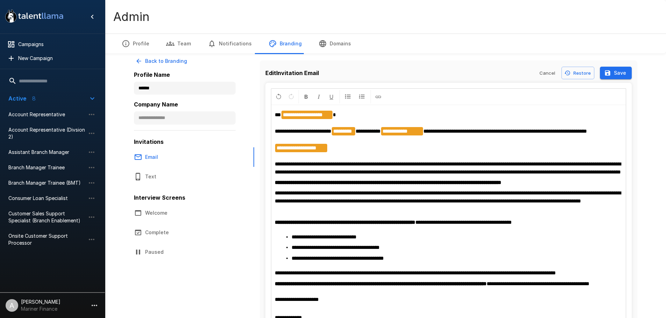
scroll to position [5, 0]
click at [614, 73] on button "Save" at bounding box center [616, 73] width 32 height 13
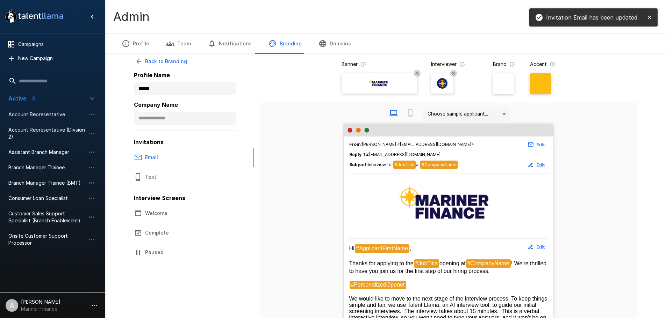
click at [159, 56] on button "Back to Branding" at bounding box center [162, 61] width 56 height 13
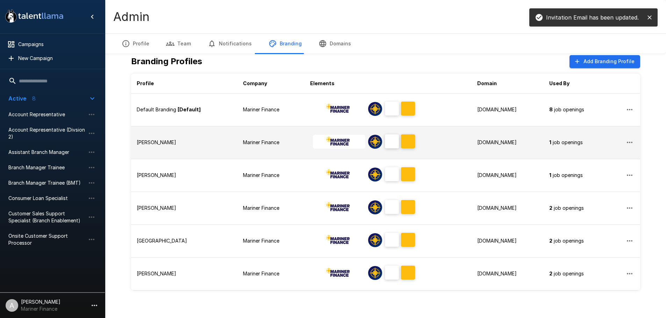
click at [174, 142] on div "Tori Osborne" at bounding box center [184, 142] width 95 height 7
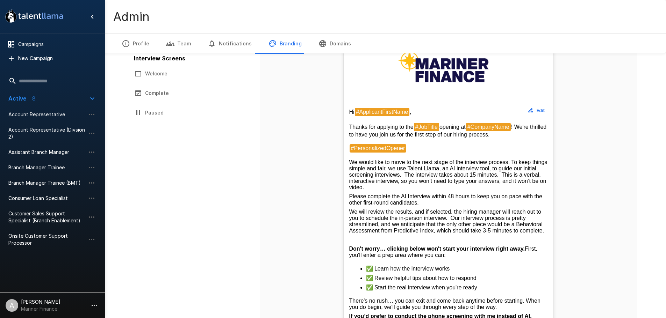
click at [544, 105] on button "Edit" at bounding box center [536, 110] width 22 height 11
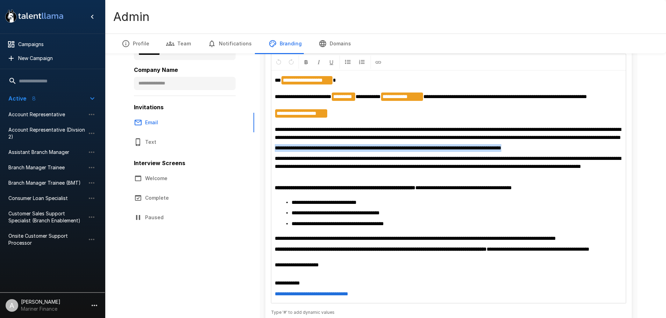
drag, startPoint x: 529, startPoint y: 157, endPoint x: 261, endPoint y: 154, distance: 267.8
click at [261, 154] on div "**********" at bounding box center [449, 181] width 378 height 310
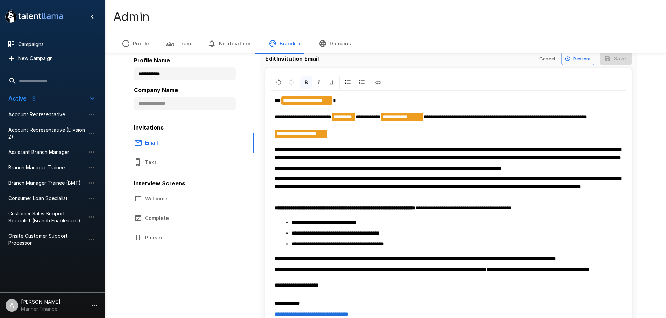
scroll to position [0, 0]
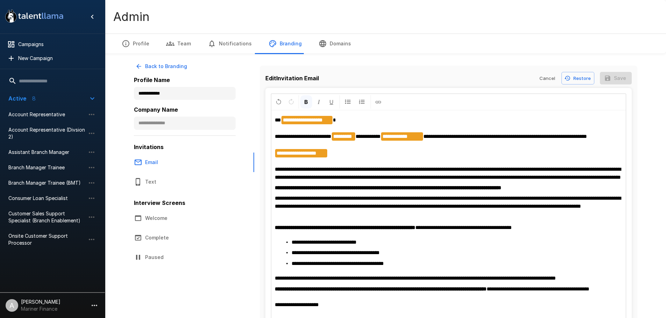
click at [624, 117] on div "**********" at bounding box center [448, 227] width 354 height 232
click at [587, 159] on p "**********" at bounding box center [448, 148] width 347 height 65
click at [579, 135] on span "**********" at bounding box center [505, 136] width 164 height 5
click at [610, 135] on p "**********" at bounding box center [448, 148] width 347 height 65
click at [615, 78] on button "Save" at bounding box center [616, 78] width 32 height 13
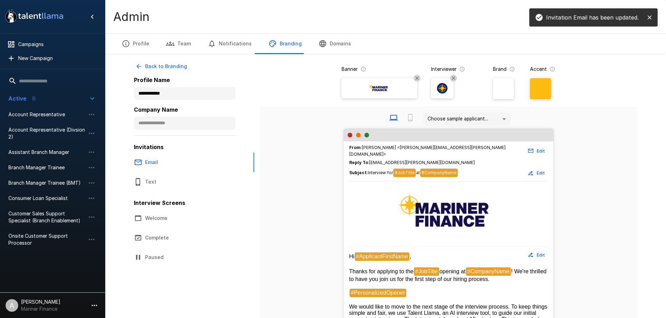
click at [145, 65] on button "Back to Branding" at bounding box center [162, 66] width 56 height 13
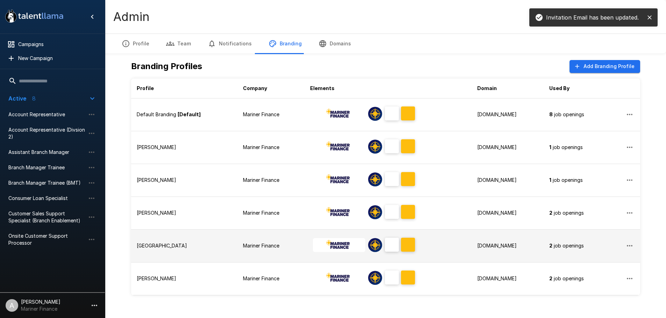
click at [175, 245] on div "Devon" at bounding box center [184, 246] width 95 height 7
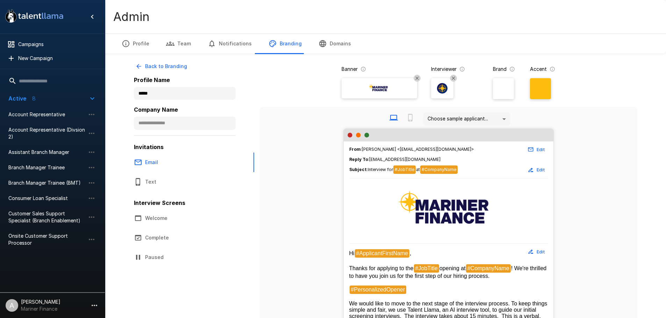
scroll to position [35, 0]
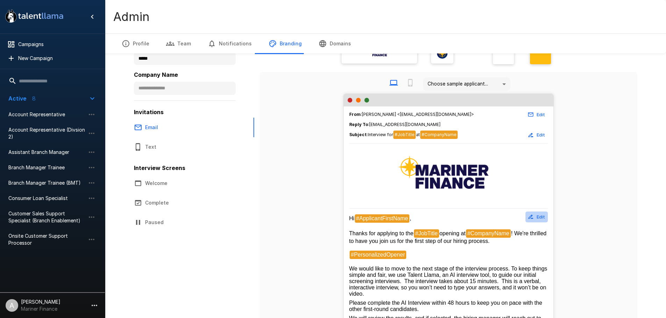
click at [535, 219] on button "Edit" at bounding box center [536, 217] width 22 height 11
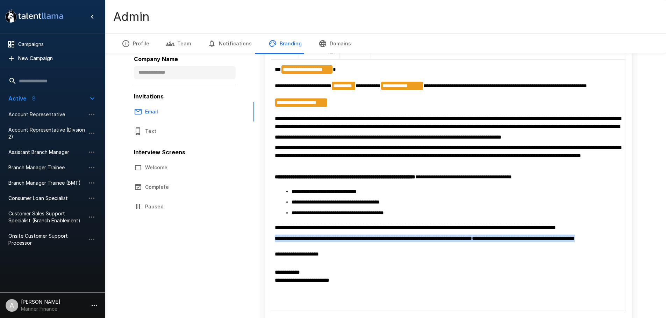
drag, startPoint x: 615, startPoint y: 256, endPoint x: 257, endPoint y: 254, distance: 358.7
click at [257, 254] on div "**********" at bounding box center [385, 177] width 503 height 337
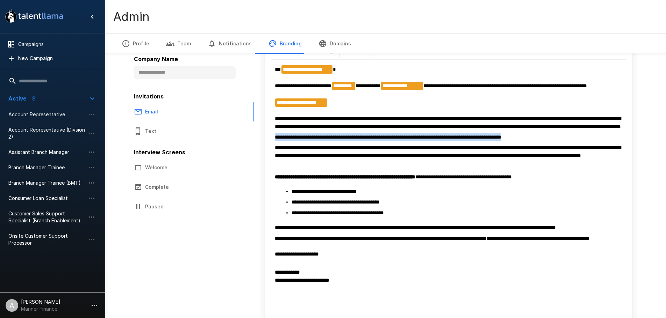
drag, startPoint x: 512, startPoint y: 146, endPoint x: 249, endPoint y: 148, distance: 262.9
click at [249, 148] on div "**********" at bounding box center [385, 177] width 503 height 337
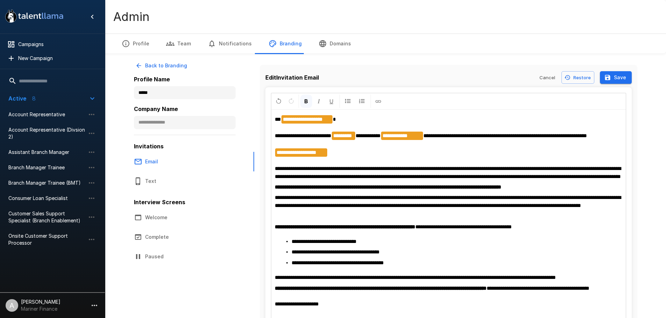
scroll to position [0, 0]
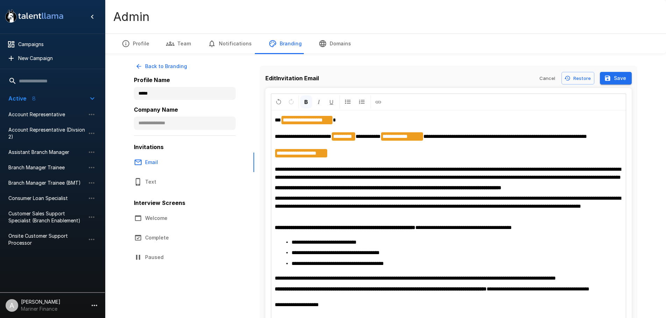
click at [617, 80] on button "Save" at bounding box center [616, 78] width 32 height 13
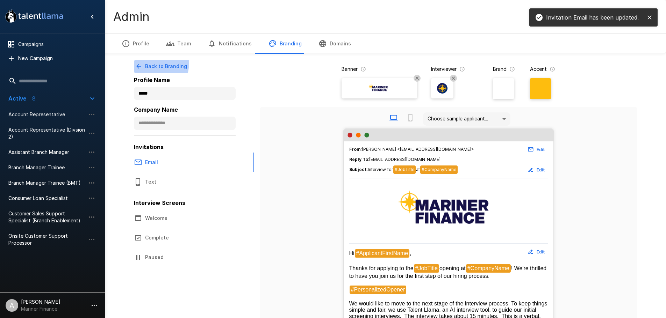
click at [137, 62] on button "Back to Branding" at bounding box center [162, 66] width 56 height 13
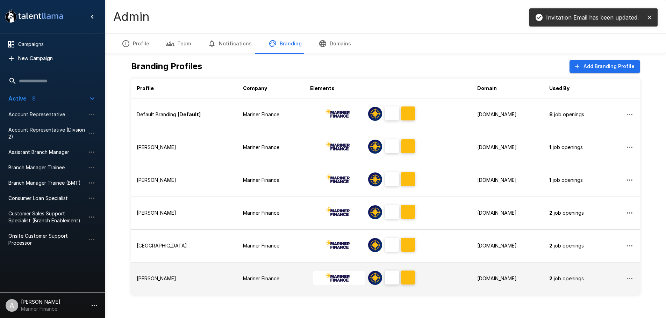
click at [200, 282] on div "Courtney" at bounding box center [184, 278] width 95 height 7
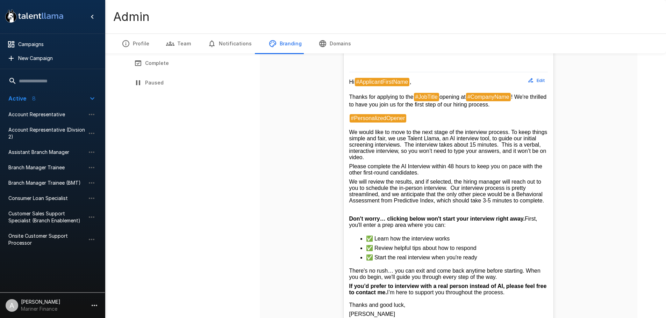
click at [539, 79] on button "Edit" at bounding box center [536, 80] width 22 height 11
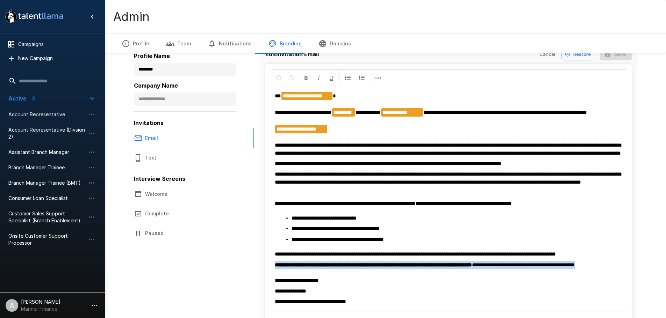
drag, startPoint x: 616, startPoint y: 285, endPoint x: 234, endPoint y: 279, distance: 381.8
click at [234, 279] on div "**********" at bounding box center [385, 191] width 503 height 311
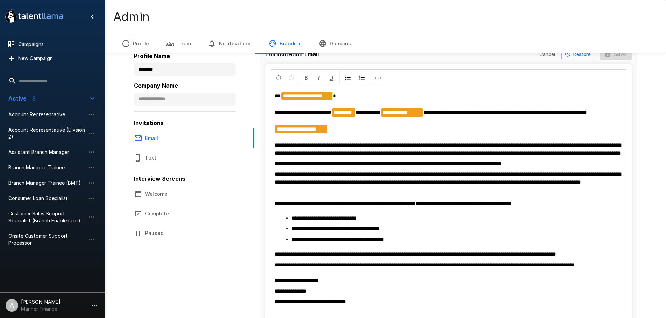
click at [450, 268] on span "**********" at bounding box center [425, 265] width 300 height 5
click at [418, 285] on p "**********" at bounding box center [448, 272] width 347 height 23
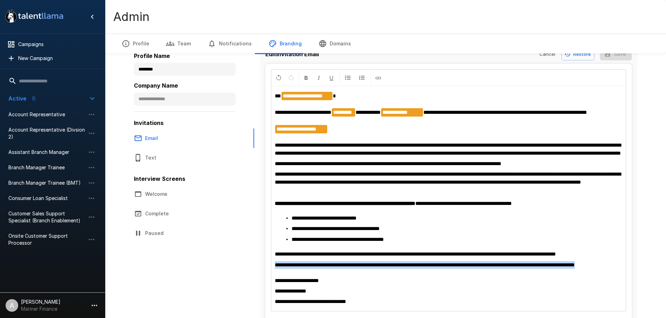
drag, startPoint x: 605, startPoint y: 280, endPoint x: 268, endPoint y: 280, distance: 337.0
click at [268, 280] on div "**********" at bounding box center [448, 197] width 366 height 266
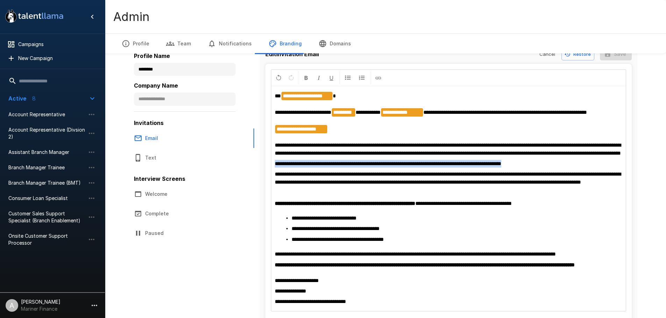
drag, startPoint x: 543, startPoint y: 171, endPoint x: 245, endPoint y: 173, distance: 297.5
click at [245, 173] on div "**********" at bounding box center [385, 191] width 503 height 311
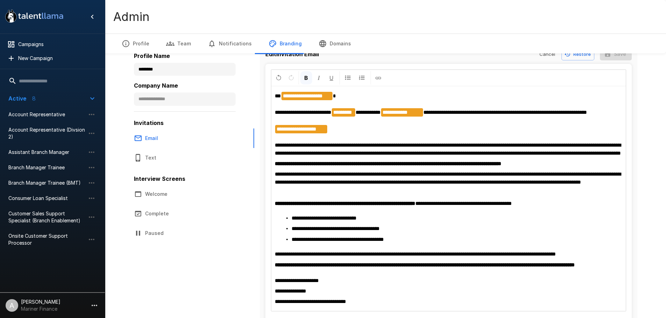
click at [380, 231] on span "**********" at bounding box center [336, 228] width 88 height 5
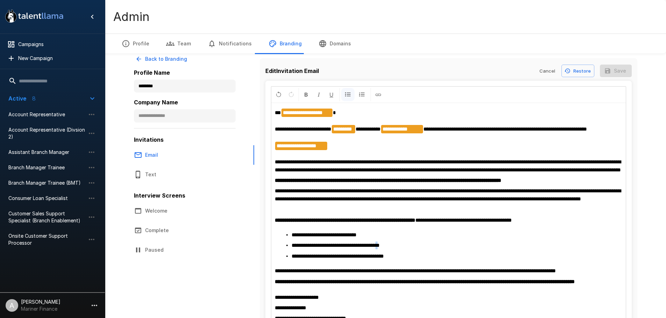
scroll to position [0, 0]
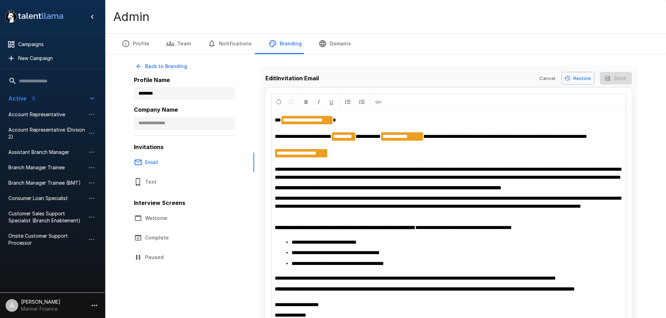
click at [539, 163] on p "**********" at bounding box center [448, 148] width 347 height 65
click at [556, 135] on span "**********" at bounding box center [505, 136] width 164 height 5
click at [564, 192] on p "**********" at bounding box center [448, 188] width 347 height 8
click at [609, 136] on p "**********" at bounding box center [448, 148] width 347 height 65
click at [622, 80] on button "Save" at bounding box center [616, 78] width 32 height 13
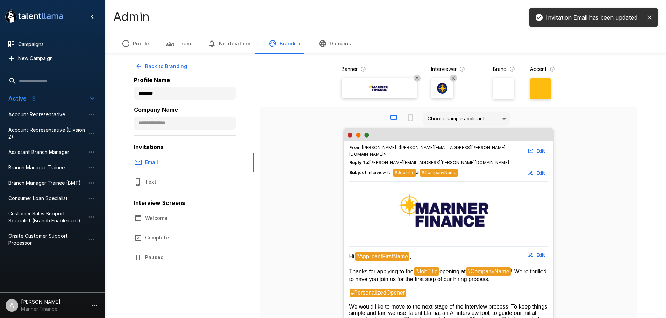
click at [145, 70] on button "Back to Branding" at bounding box center [162, 66] width 56 height 13
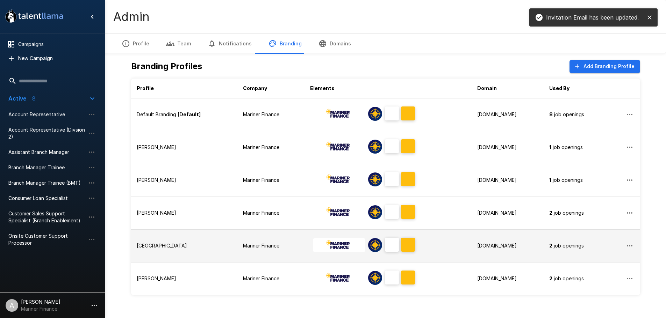
click at [176, 244] on div "Devon" at bounding box center [184, 246] width 95 height 7
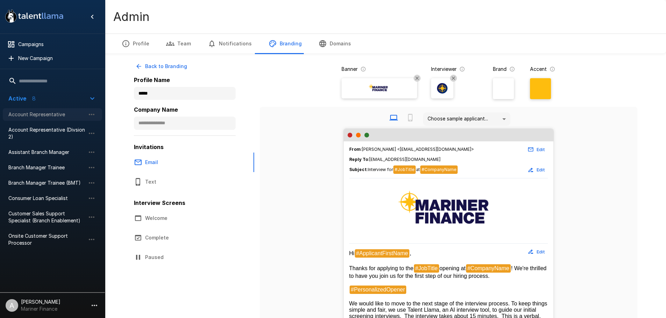
click at [69, 116] on span "Account Representative" at bounding box center [46, 114] width 77 height 7
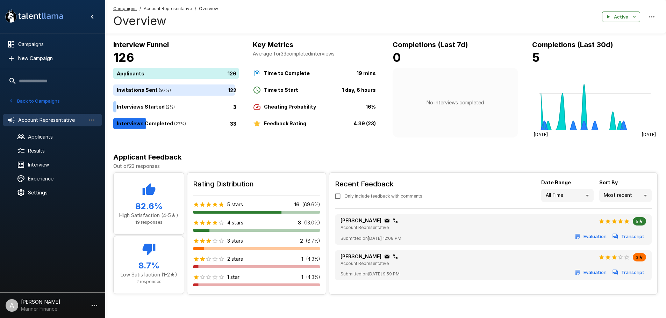
click at [650, 17] on icon "button" at bounding box center [651, 17] width 8 height 8
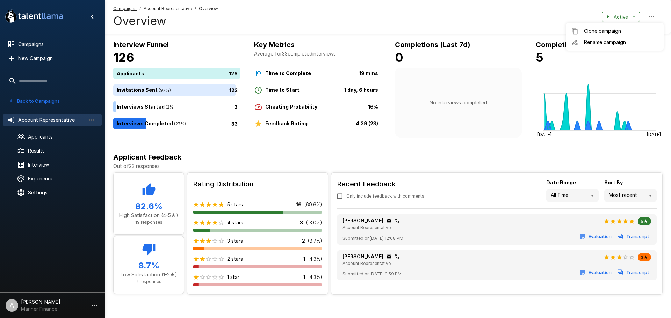
click at [650, 17] on div at bounding box center [335, 159] width 671 height 318
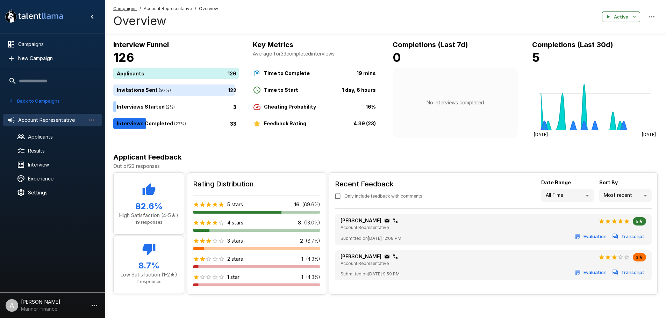
click at [636, 17] on icon "button" at bounding box center [634, 17] width 6 height 6
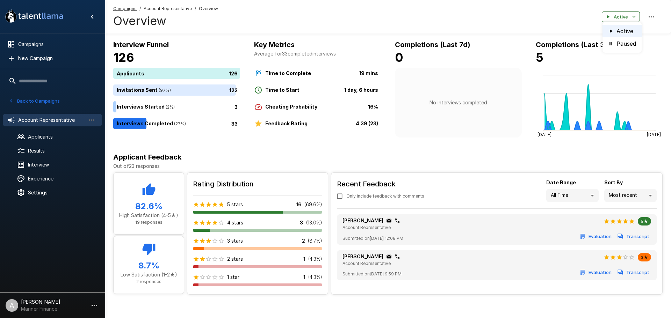
click at [636, 17] on div at bounding box center [335, 159] width 671 height 318
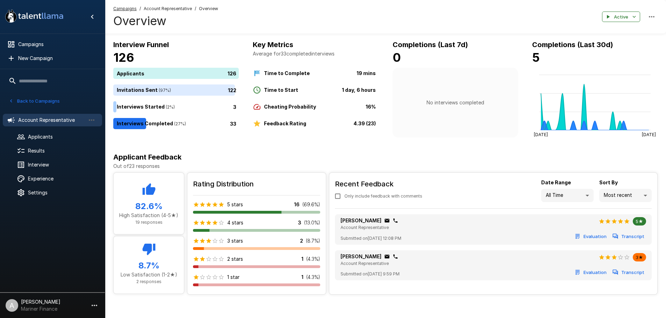
scroll to position [6, 0]
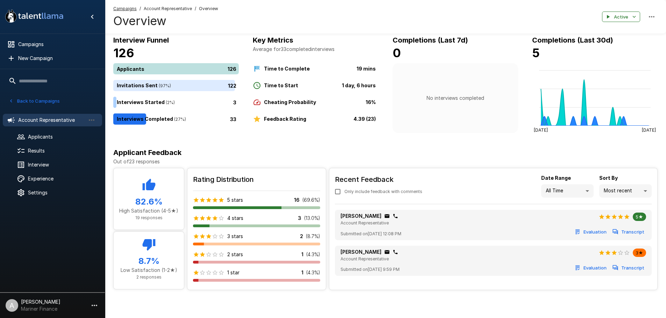
click at [191, 68] on div "126" at bounding box center [177, 68] width 128 height 11
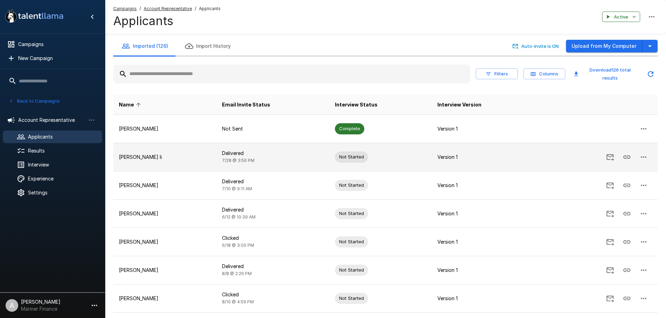
click at [553, 163] on td at bounding box center [597, 157] width 121 height 28
click at [612, 154] on icon "Send Invitation" at bounding box center [610, 157] width 8 height 8
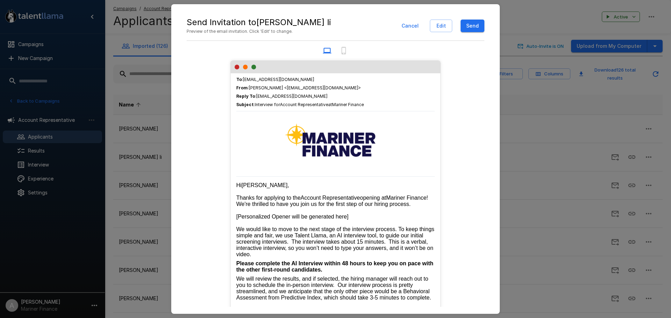
click at [416, 27] on button "Cancel" at bounding box center [410, 26] width 23 height 13
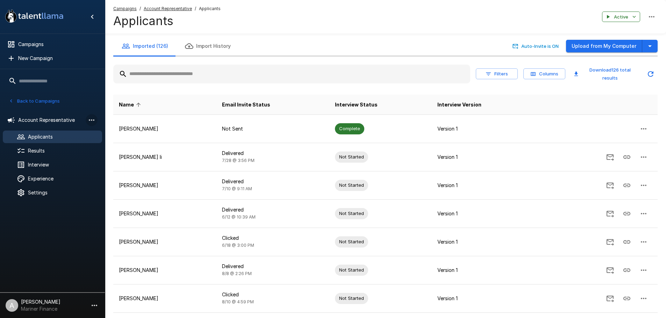
click at [92, 115] on button "button" at bounding box center [92, 120] width 12 height 12
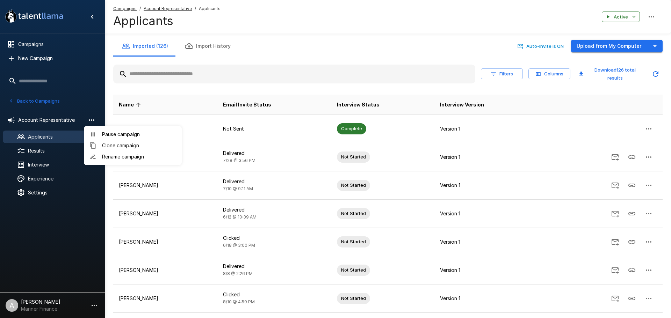
click at [92, 115] on div at bounding box center [335, 159] width 671 height 318
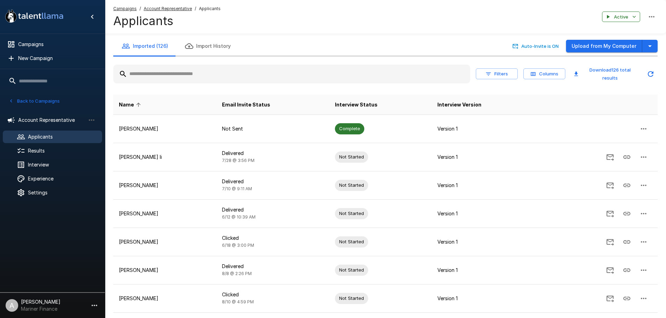
click at [38, 131] on div "Applicants" at bounding box center [52, 137] width 99 height 13
click at [35, 164] on span "Interview" at bounding box center [62, 164] width 69 height 7
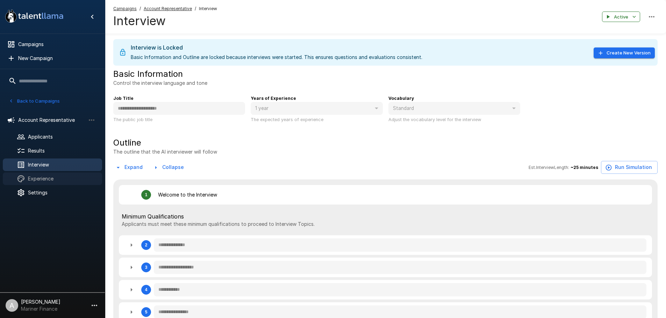
click at [35, 179] on span "Experience" at bounding box center [62, 178] width 69 height 7
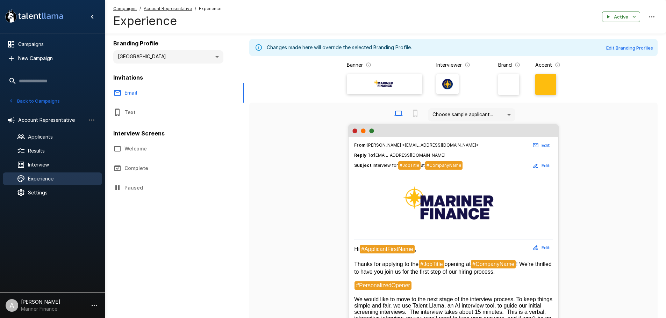
click at [221, 52] on body "**********" at bounding box center [333, 159] width 666 height 318
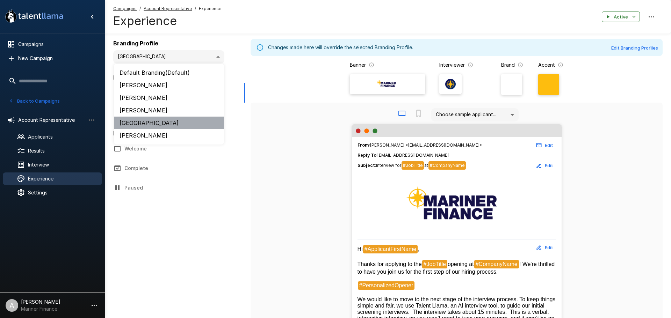
click at [131, 123] on li "Devon" at bounding box center [169, 123] width 110 height 13
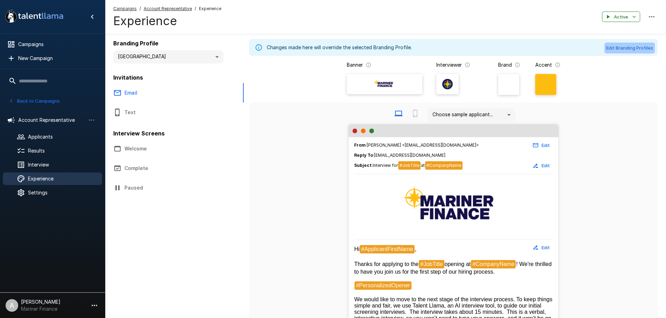
click at [646, 51] on button "Edit Branding Profiles" at bounding box center [629, 48] width 50 height 11
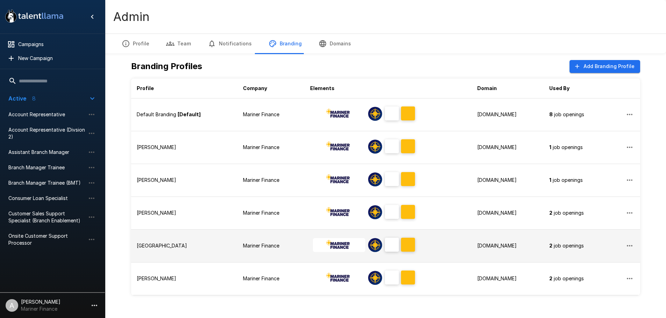
click at [606, 244] on td "2 job openings" at bounding box center [576, 246] width 65 height 33
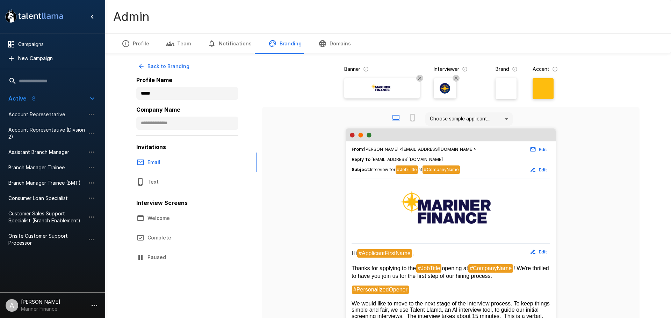
click at [499, 115] on body ".st0{fill:#FFFFFF;} .st1{fill:#76a4ed;} Campaigns New Campaign Active 8 Account…" at bounding box center [335, 159] width 671 height 318
click at [499, 115] on div at bounding box center [335, 159] width 671 height 318
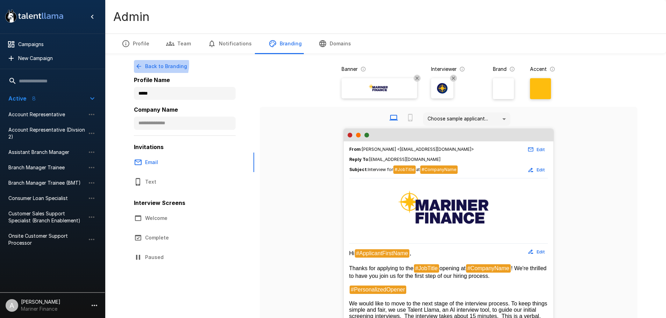
click at [149, 64] on button "Back to Branding" at bounding box center [162, 66] width 56 height 13
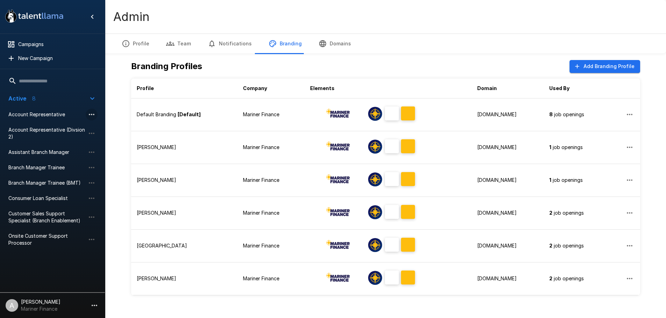
click at [86, 113] on button "button" at bounding box center [92, 115] width 12 height 12
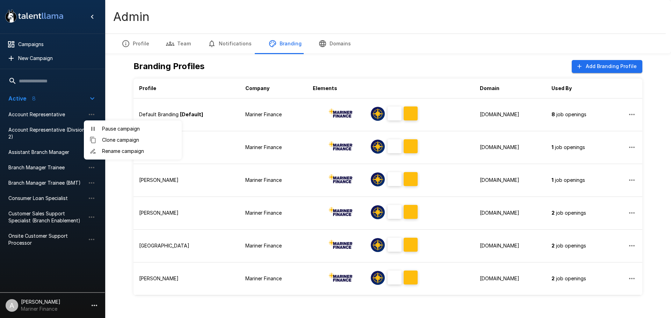
click at [59, 119] on div at bounding box center [335, 159] width 671 height 318
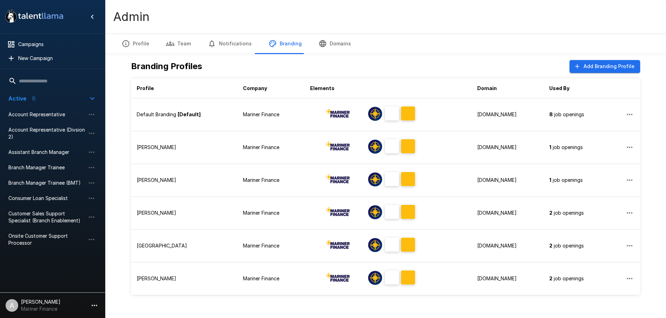
click at [58, 114] on span "Account Representative" at bounding box center [46, 114] width 77 height 7
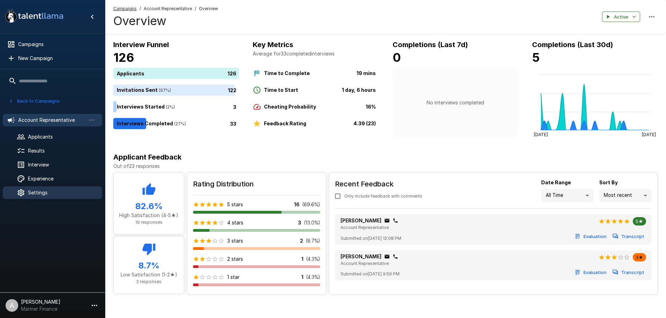
click at [48, 193] on span "Settings" at bounding box center [62, 192] width 69 height 7
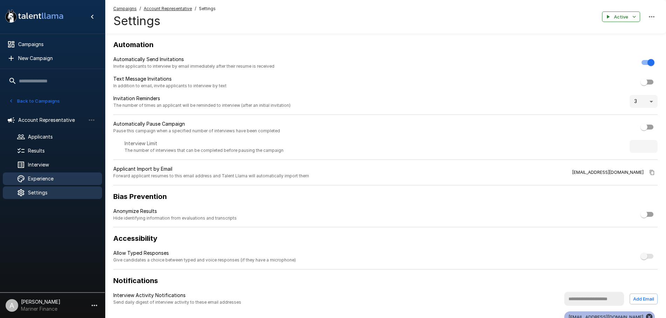
click at [51, 177] on span "Experience" at bounding box center [62, 178] width 69 height 7
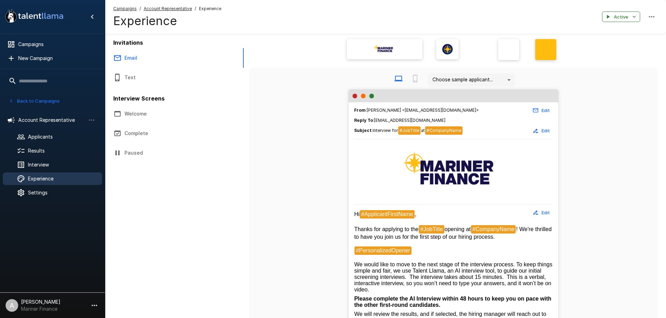
scroll to position [70, 0]
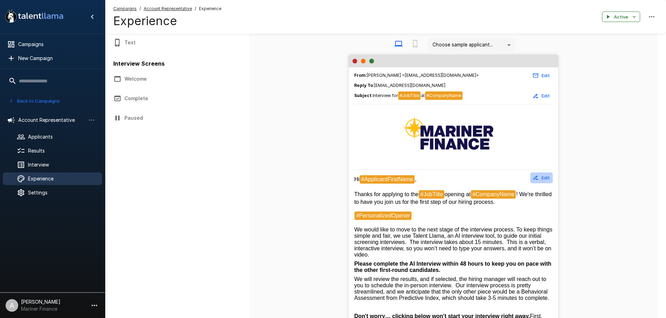
click at [542, 178] on button "Edit" at bounding box center [541, 178] width 22 height 11
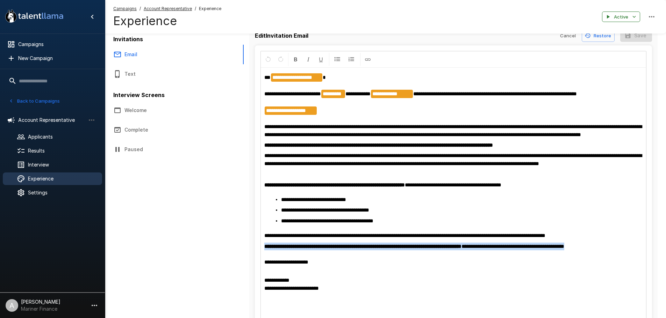
drag, startPoint x: 603, startPoint y: 256, endPoint x: 257, endPoint y: 248, distance: 346.1
click at [257, 248] on div "**********" at bounding box center [453, 191] width 397 height 292
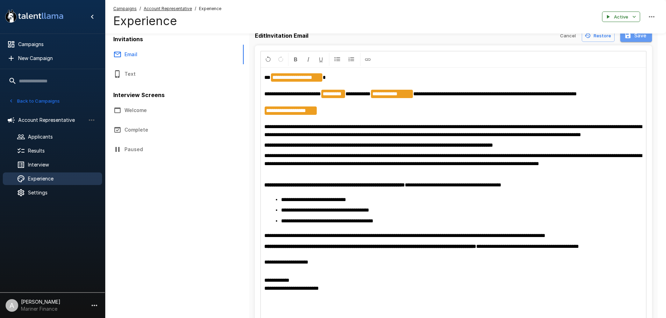
click at [640, 38] on button "Save" at bounding box center [636, 35] width 32 height 13
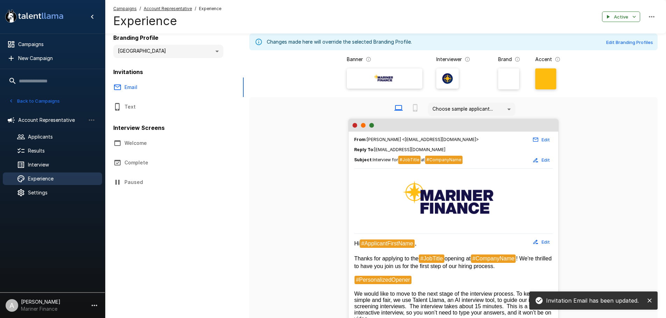
scroll to position [3, 0]
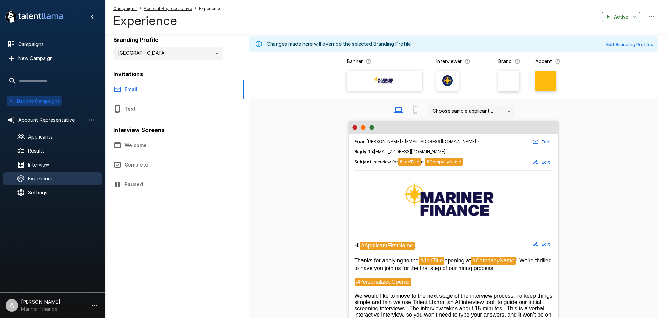
click at [27, 101] on button "Back to Campaigns" at bounding box center [34, 101] width 55 height 11
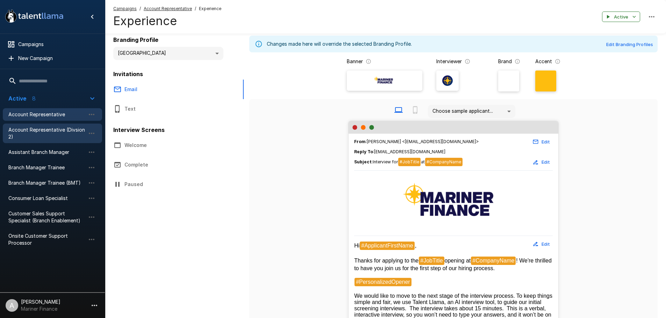
click at [30, 130] on span "Account Representative (Divsion 2)" at bounding box center [46, 134] width 77 height 14
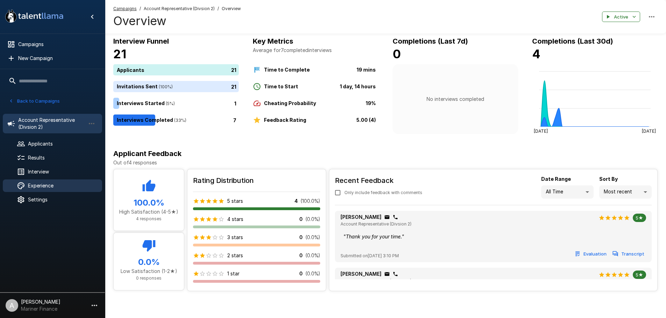
click at [65, 190] on div "Experience" at bounding box center [52, 186] width 99 height 13
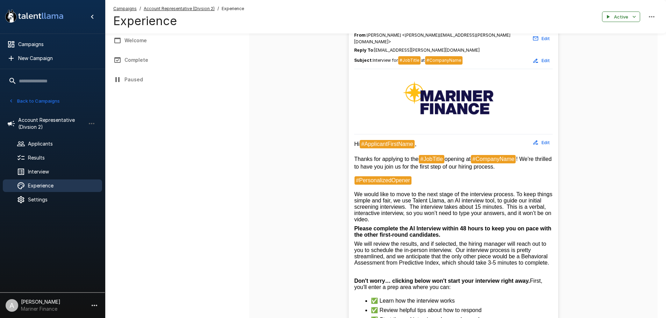
click at [540, 137] on button "Edit" at bounding box center [541, 142] width 22 height 11
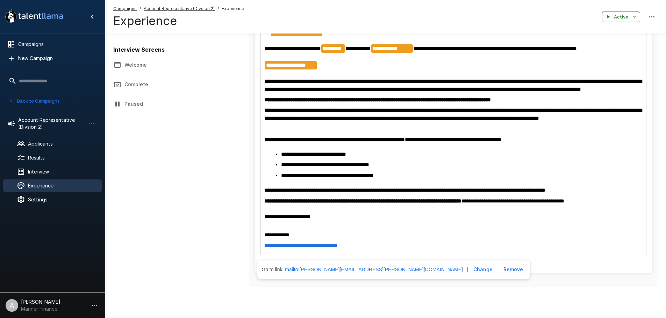
scroll to position [90, 0]
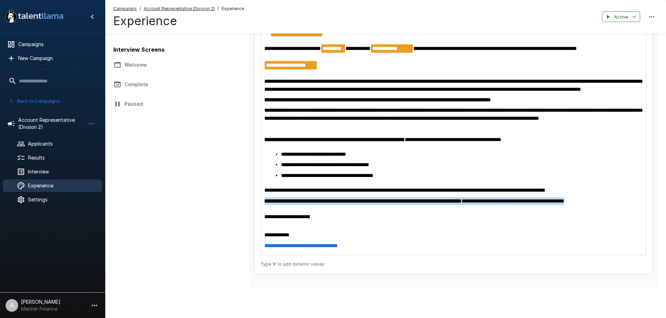
drag, startPoint x: 613, startPoint y: 204, endPoint x: 242, endPoint y: 204, distance: 370.9
click at [242, 204] on div "**********" at bounding box center [385, 120] width 544 height 341
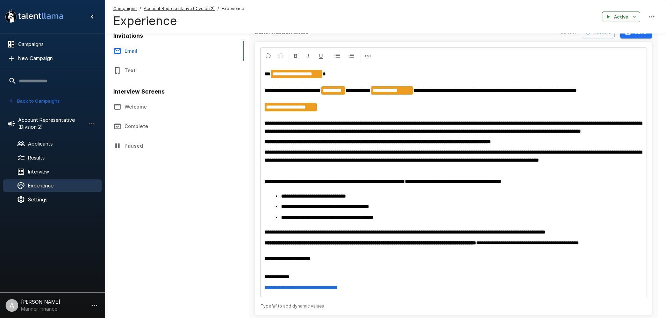
scroll to position [0, 0]
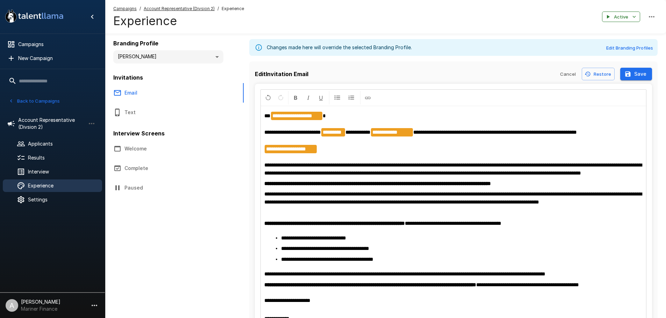
click at [640, 73] on button "Save" at bounding box center [636, 74] width 32 height 13
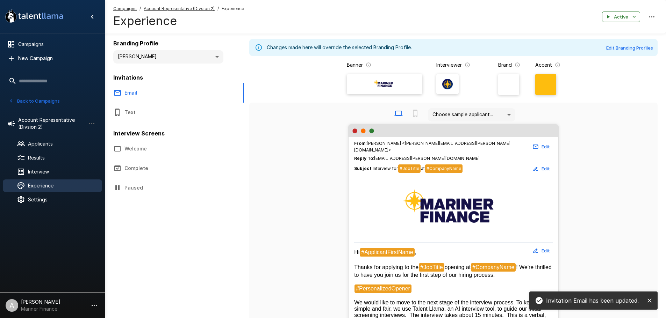
click at [14, 99] on button "Back to Campaigns" at bounding box center [34, 101] width 55 height 11
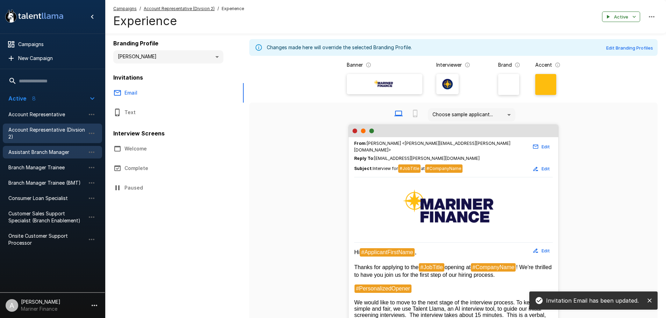
click at [34, 150] on span "Assistant Branch Manager" at bounding box center [46, 152] width 77 height 7
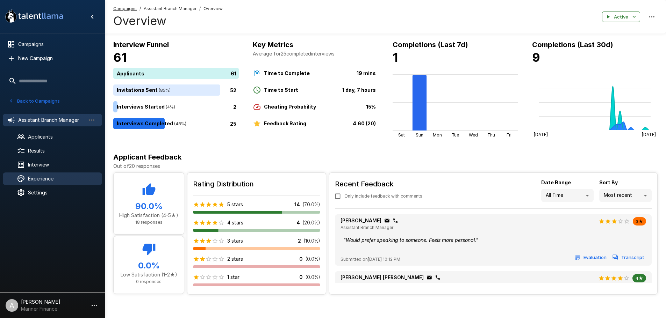
click at [59, 174] on div "Experience" at bounding box center [52, 179] width 99 height 13
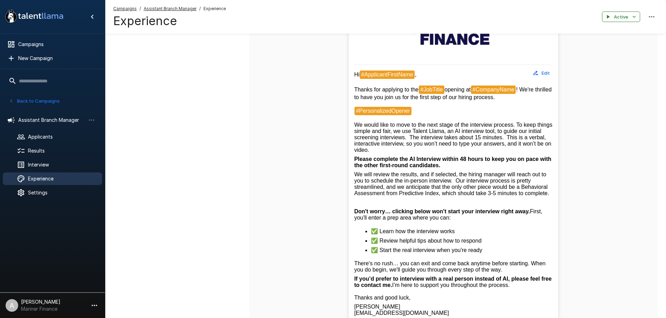
click at [543, 76] on button "Edit" at bounding box center [541, 73] width 22 height 11
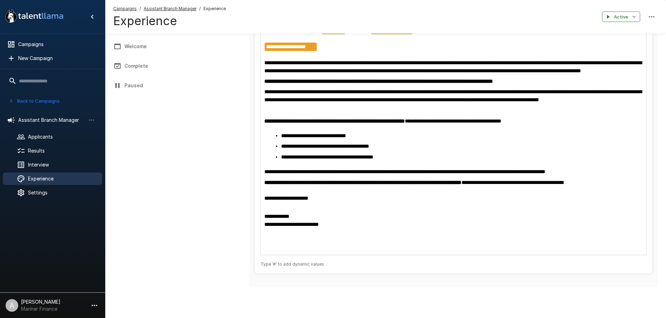
scroll to position [38, 0]
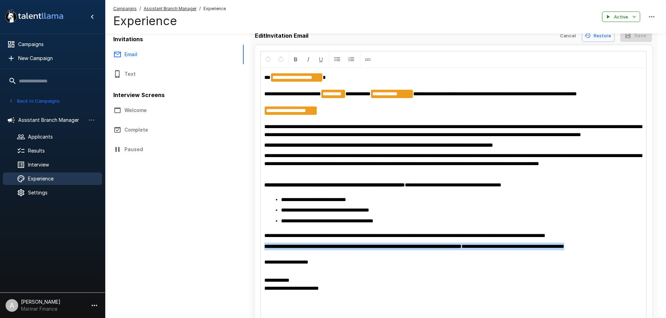
drag, startPoint x: 607, startPoint y: 255, endPoint x: 258, endPoint y: 254, distance: 348.9
click at [258, 254] on div "**********" at bounding box center [453, 191] width 397 height 292
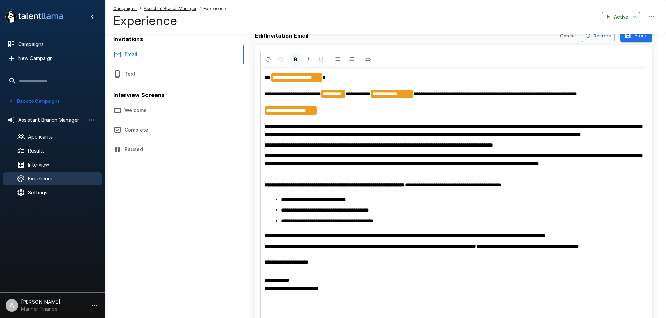
click at [635, 38] on button "Save" at bounding box center [636, 35] width 32 height 13
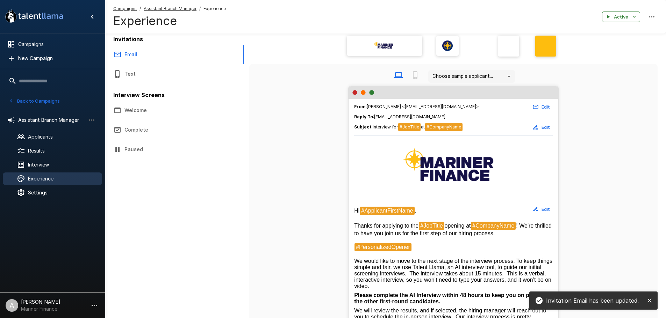
click at [24, 103] on button "Back to Campaigns" at bounding box center [34, 101] width 55 height 11
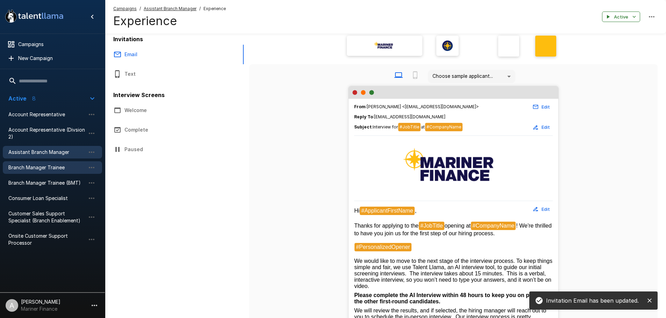
click at [50, 165] on span "Branch Manager Trainee" at bounding box center [46, 167] width 77 height 7
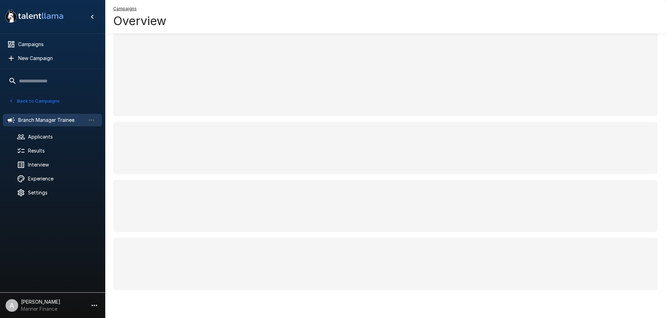
scroll to position [5, 0]
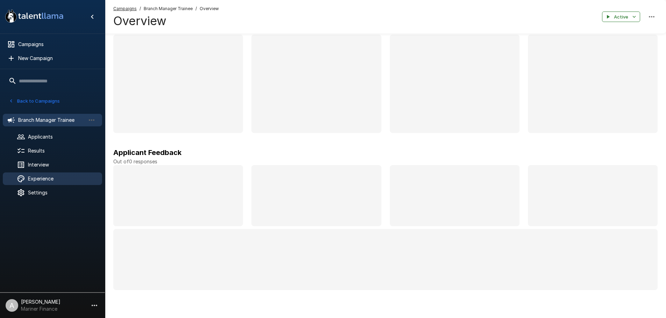
click at [44, 178] on span "Experience" at bounding box center [62, 178] width 69 height 7
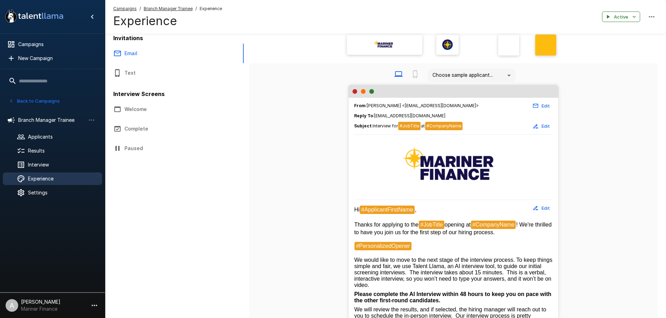
click at [544, 207] on button "Edit" at bounding box center [541, 208] width 22 height 11
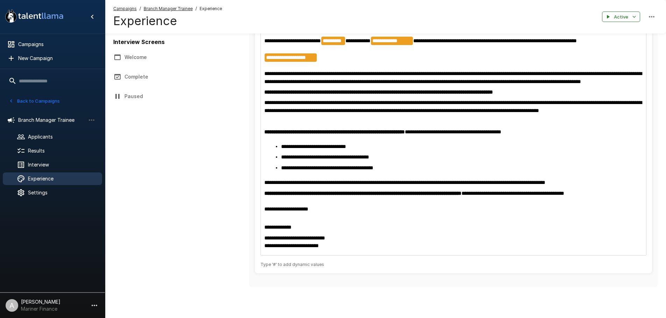
scroll to position [100, 0]
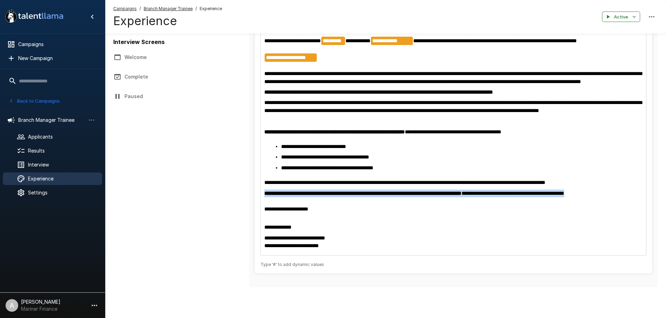
drag, startPoint x: 606, startPoint y: 194, endPoint x: 238, endPoint y: 195, distance: 368.1
click at [238, 195] on div "**********" at bounding box center [385, 116] width 544 height 349
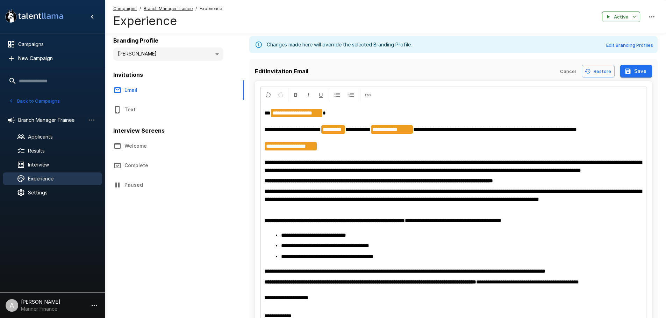
scroll to position [0, 0]
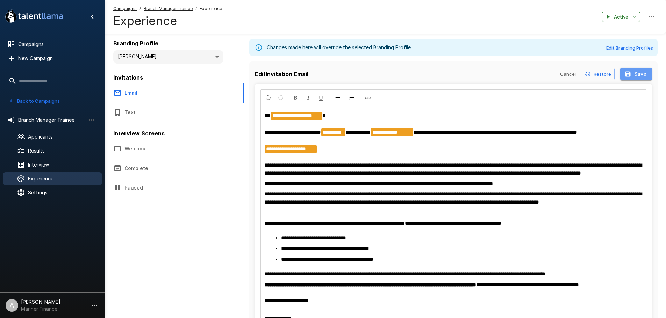
click at [636, 71] on button "Save" at bounding box center [636, 74] width 32 height 13
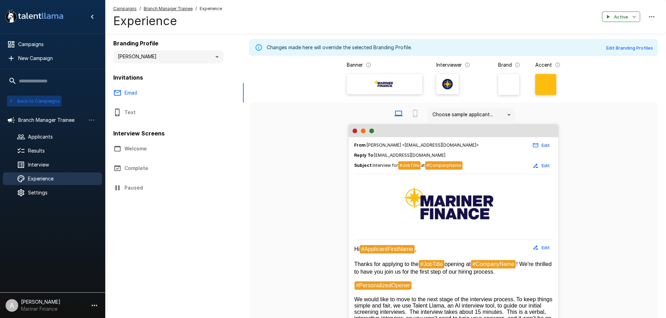
click at [38, 99] on button "Back to Campaigns" at bounding box center [34, 101] width 55 height 11
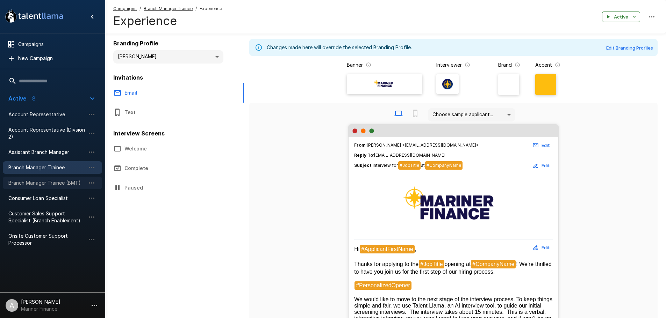
click at [42, 187] on div "Branch Manager Trainee (BMT)" at bounding box center [52, 183] width 99 height 13
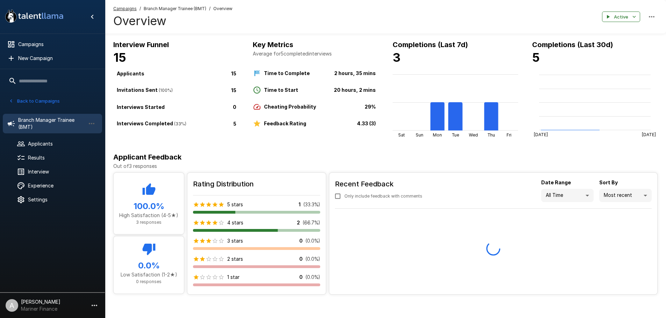
click at [41, 104] on button "Back to Campaigns" at bounding box center [34, 101] width 55 height 11
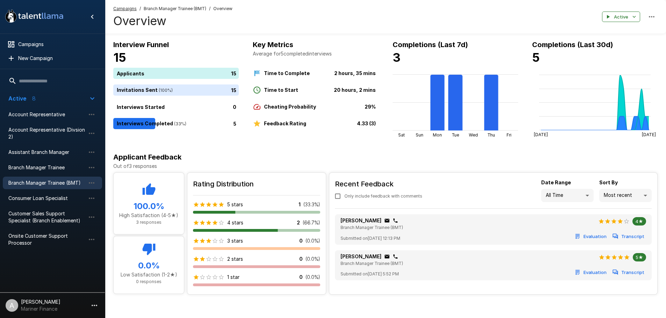
click at [65, 184] on span "Branch Manager Trainee (BMT)" at bounding box center [46, 183] width 77 height 7
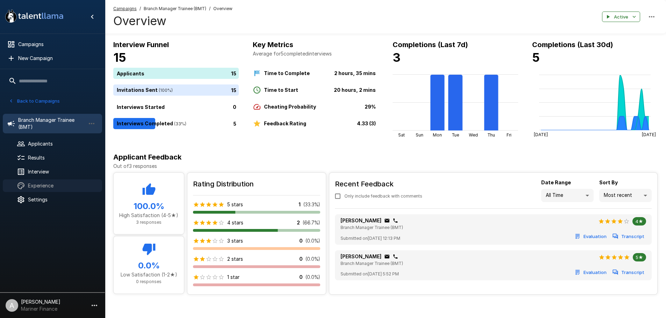
click at [49, 187] on span "Experience" at bounding box center [62, 185] width 69 height 7
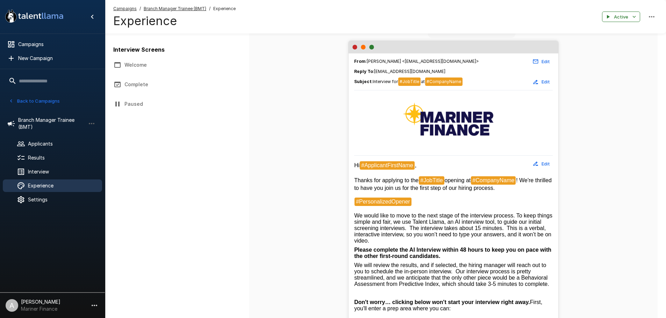
scroll to position [140, 0]
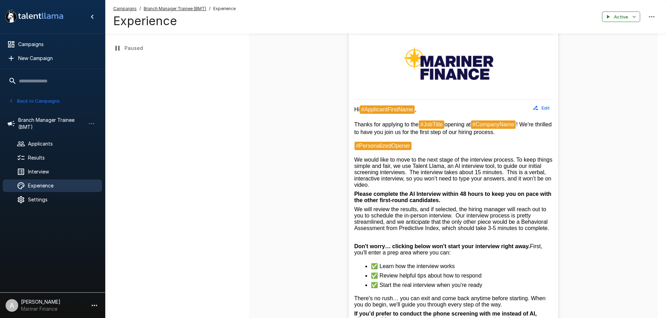
click at [533, 111] on icon "button" at bounding box center [535, 108] width 6 height 6
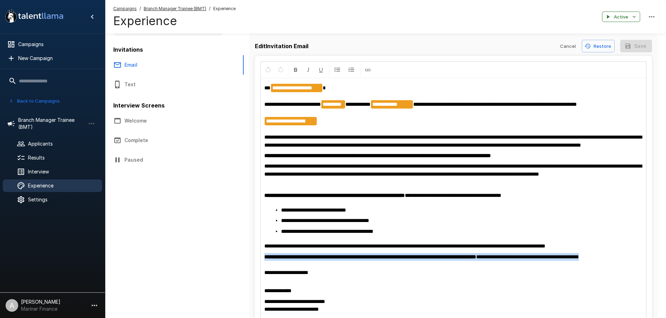
drag, startPoint x: 630, startPoint y: 268, endPoint x: 236, endPoint y: 264, distance: 394.3
click at [236, 264] on div "**********" at bounding box center [385, 180] width 544 height 349
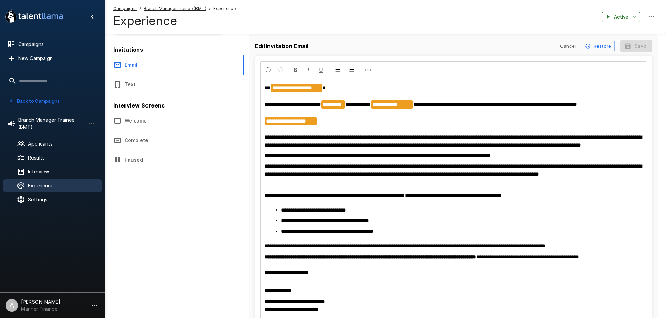
click at [609, 172] on span "**********" at bounding box center [453, 170] width 378 height 13
click at [604, 101] on p "**********" at bounding box center [453, 116] width 378 height 65
click at [631, 49] on icon "button" at bounding box center [627, 46] width 7 height 7
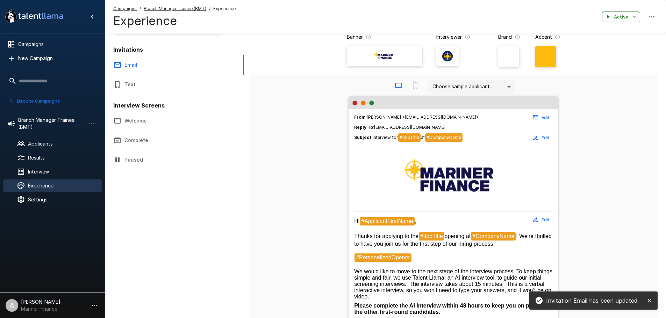
click at [45, 96] on button "Back to Campaigns" at bounding box center [34, 101] width 55 height 11
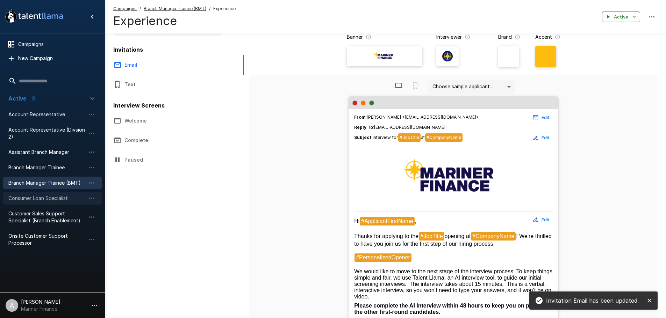
click at [46, 199] on span "Consumer Loan Specialist" at bounding box center [46, 198] width 77 height 7
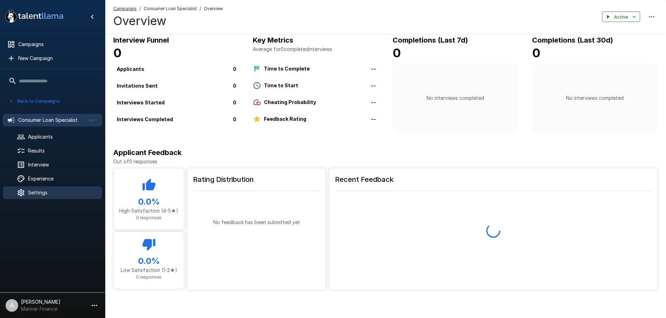
scroll to position [6, 0]
click at [48, 175] on div "Experience" at bounding box center [52, 179] width 99 height 13
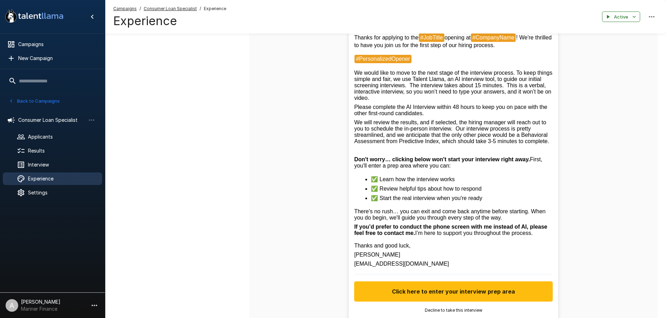
scroll to position [181, 0]
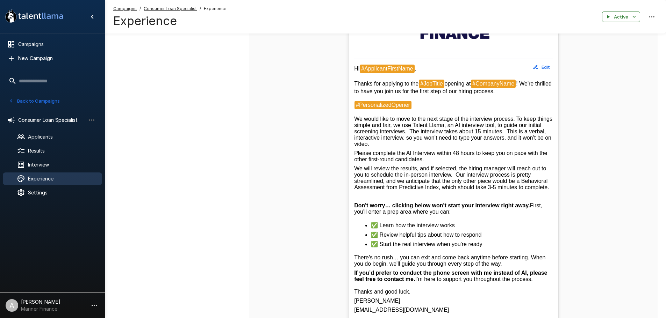
click at [48, 96] on button "Back to Campaigns" at bounding box center [34, 101] width 55 height 11
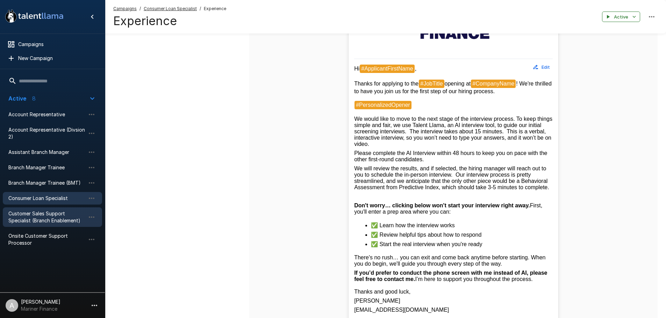
click at [48, 220] on span "Customer Sales Support Specialist (Branch Enablement)" at bounding box center [46, 217] width 77 height 14
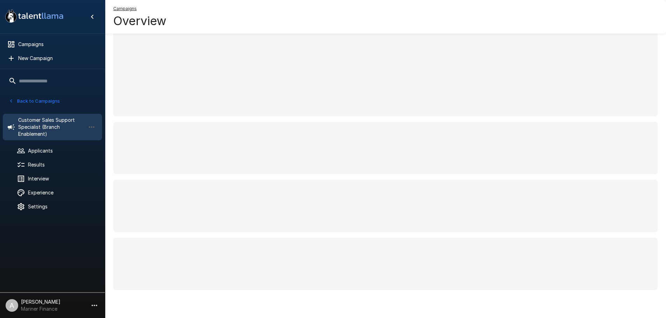
scroll to position [5, 0]
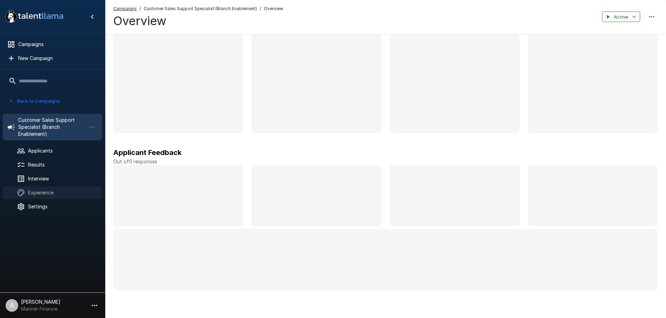
click at [54, 193] on span "Experience" at bounding box center [62, 192] width 69 height 7
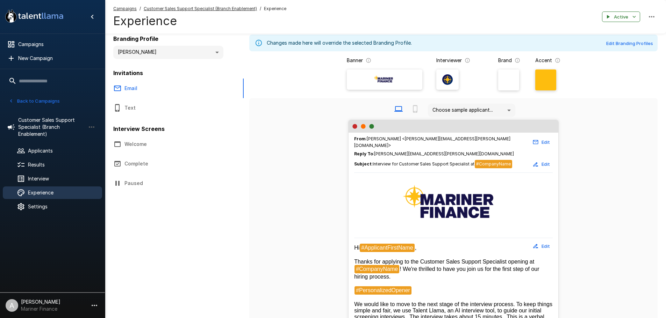
click at [548, 242] on button "Edit" at bounding box center [541, 246] width 22 height 11
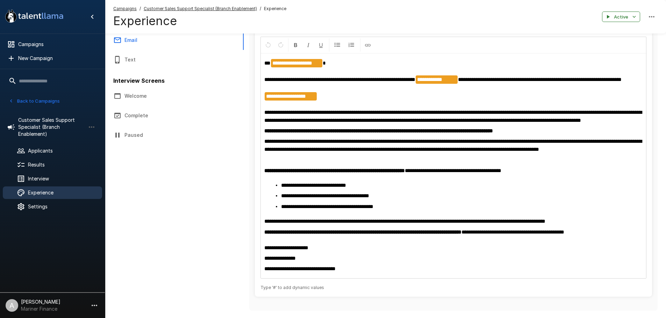
scroll to position [92, 0]
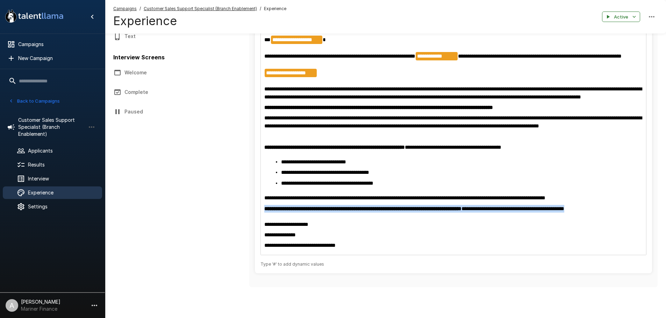
drag, startPoint x: 604, startPoint y: 210, endPoint x: 259, endPoint y: 209, distance: 344.3
click at [259, 209] on div "**********" at bounding box center [453, 141] width 397 height 266
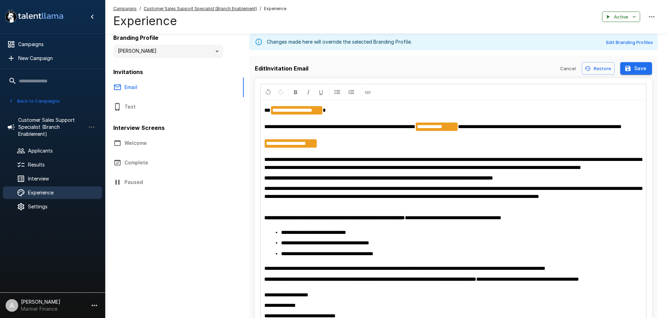
scroll to position [0, 0]
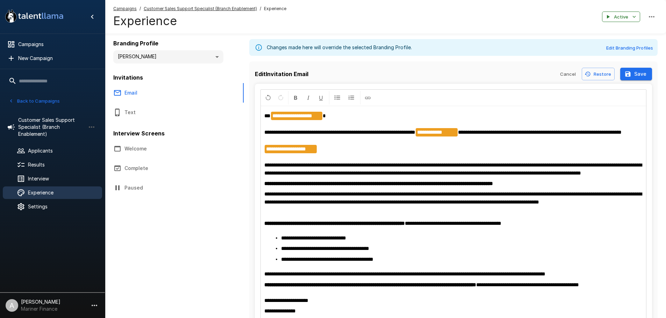
click at [627, 70] on button "Save" at bounding box center [636, 74] width 32 height 13
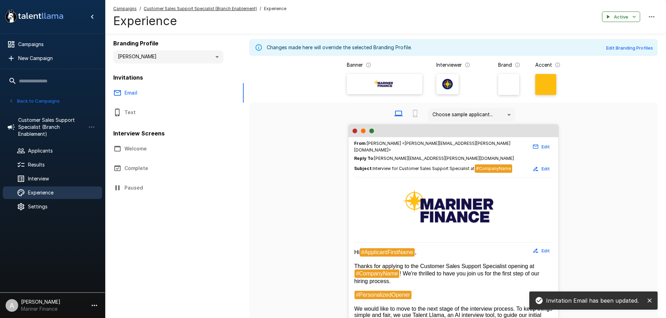
click at [34, 102] on button "Back to Campaigns" at bounding box center [34, 101] width 55 height 11
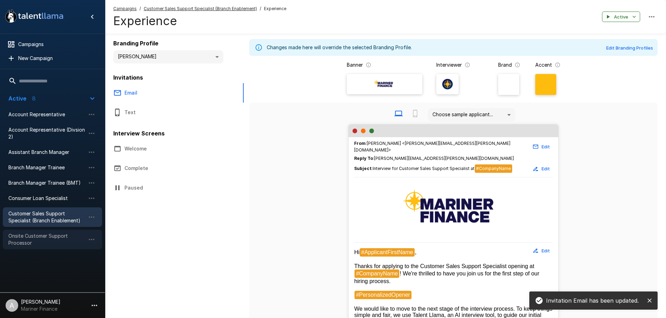
click at [48, 237] on span "Onsite Customer Support Processor" at bounding box center [46, 240] width 77 height 14
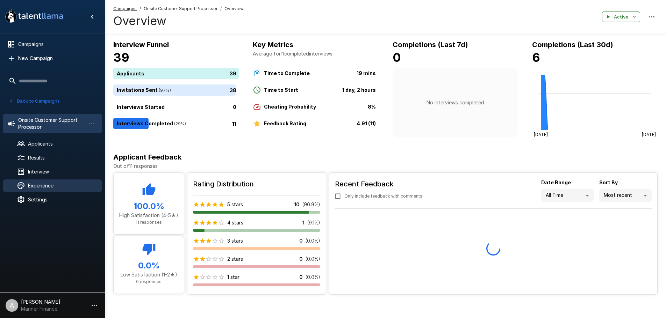
click at [62, 181] on div "Experience" at bounding box center [52, 186] width 99 height 13
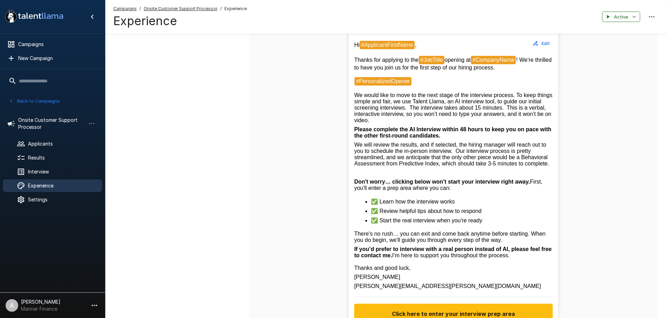
scroll to position [210, 0]
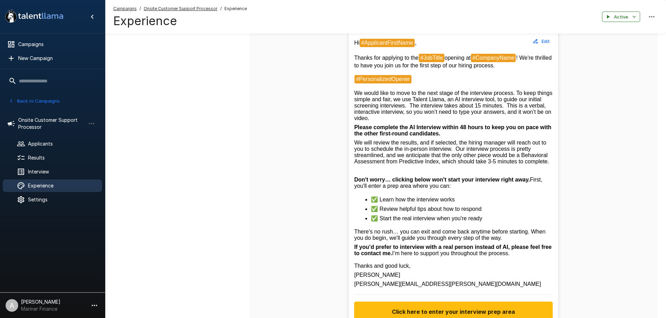
click at [547, 41] on button "Edit" at bounding box center [541, 41] width 22 height 11
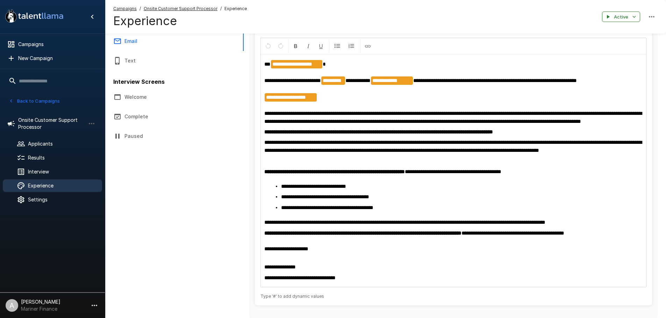
scroll to position [92, 0]
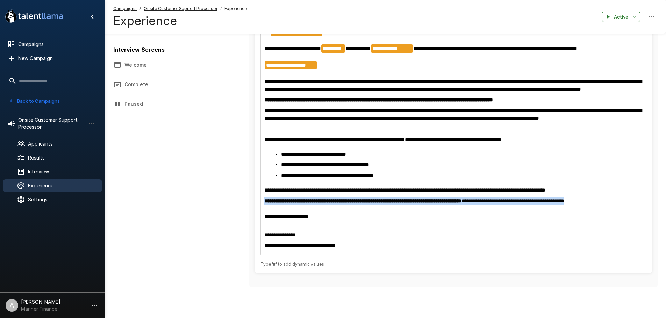
drag, startPoint x: 601, startPoint y: 202, endPoint x: 252, endPoint y: 204, distance: 348.9
click at [252, 204] on div "**********" at bounding box center [453, 133] width 408 height 310
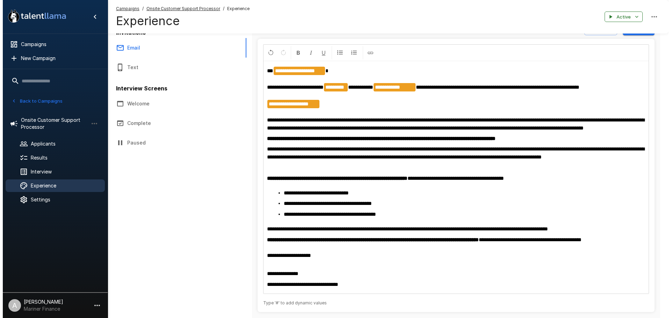
scroll to position [0, 0]
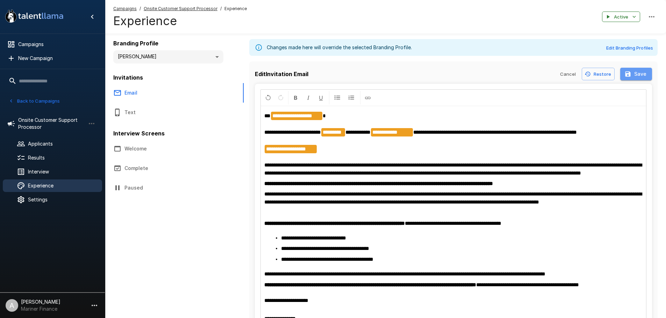
click at [628, 77] on icon "button" at bounding box center [627, 74] width 7 height 7
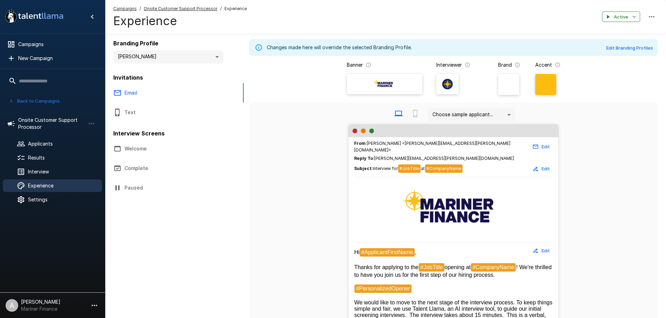
click at [52, 104] on button "Back to Campaigns" at bounding box center [34, 101] width 55 height 11
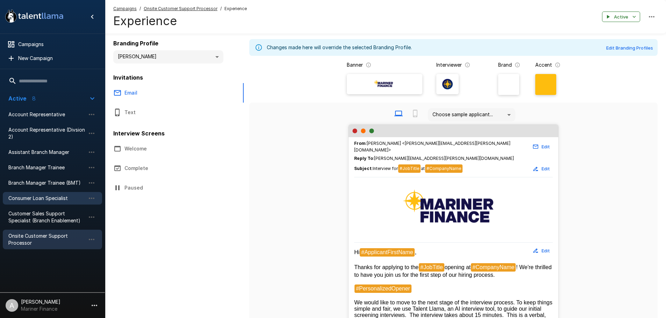
click at [42, 205] on div "Consumer Loan Specialist" at bounding box center [52, 198] width 99 height 13
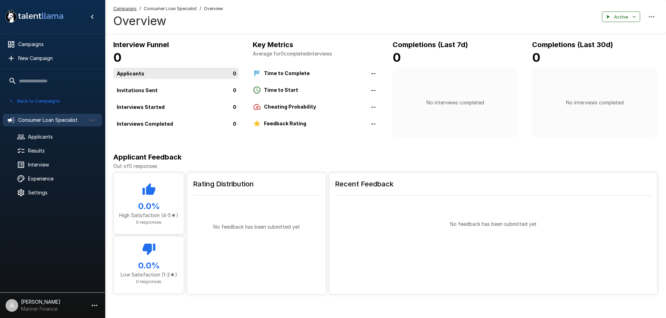
click at [173, 71] on div "0" at bounding box center [177, 73] width 128 height 11
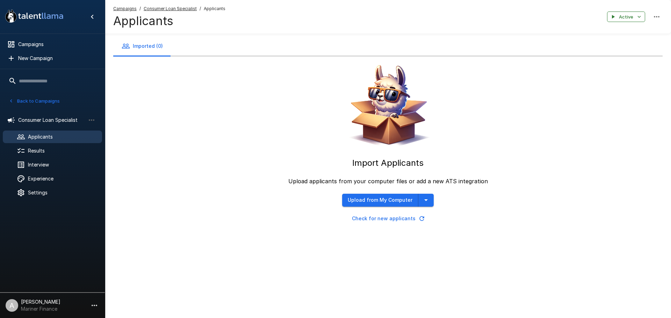
click at [392, 199] on button "Upload from My Computer" at bounding box center [380, 200] width 76 height 13
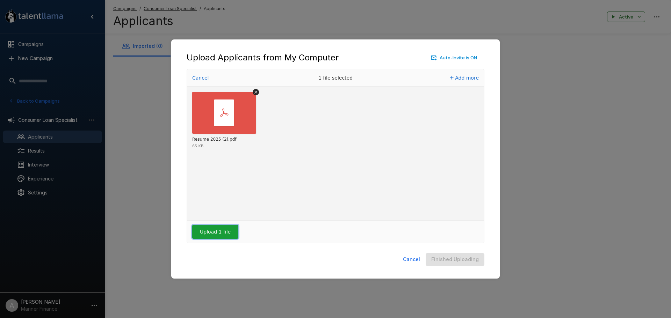
click at [228, 235] on button "Upload 1 file" at bounding box center [215, 232] width 46 height 14
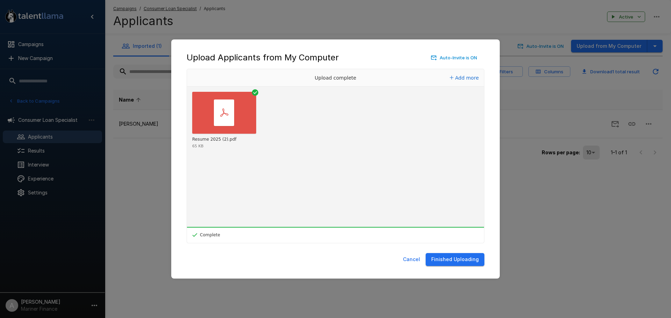
click at [458, 256] on button "Finished Uploading" at bounding box center [455, 259] width 59 height 13
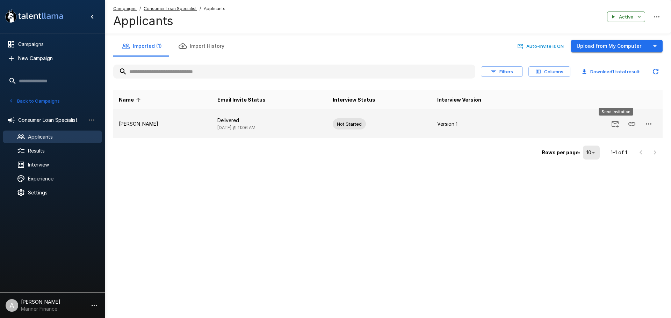
click at [612, 125] on icon "Send Invitation" at bounding box center [615, 124] width 7 height 7
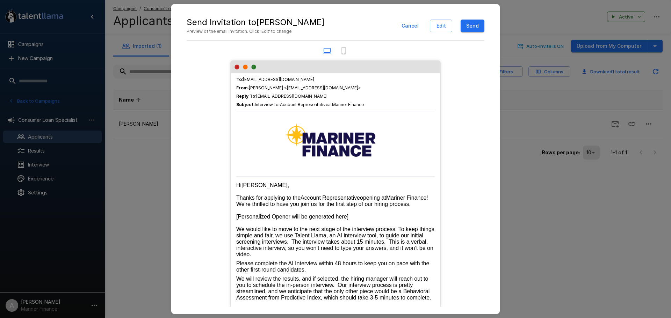
click at [479, 24] on button "Send" at bounding box center [473, 26] width 24 height 13
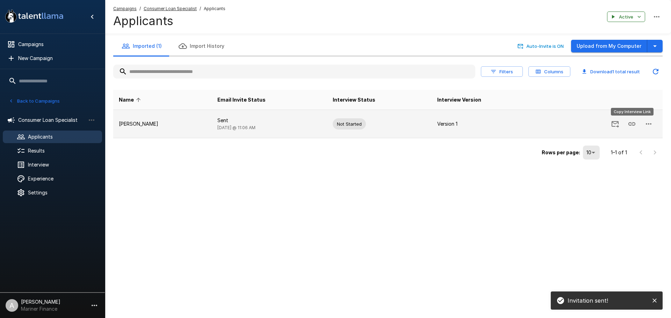
click at [630, 126] on icon "Copy Interview Link" at bounding box center [632, 123] width 7 height 3
